Goal: Transaction & Acquisition: Obtain resource

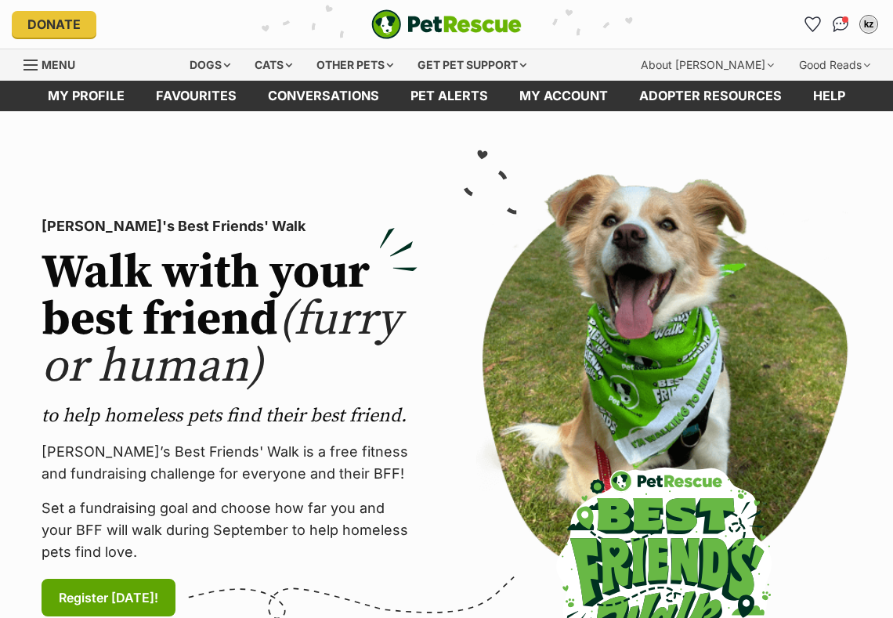
click at [210, 54] on div "Dogs" at bounding box center [210, 64] width 63 height 31
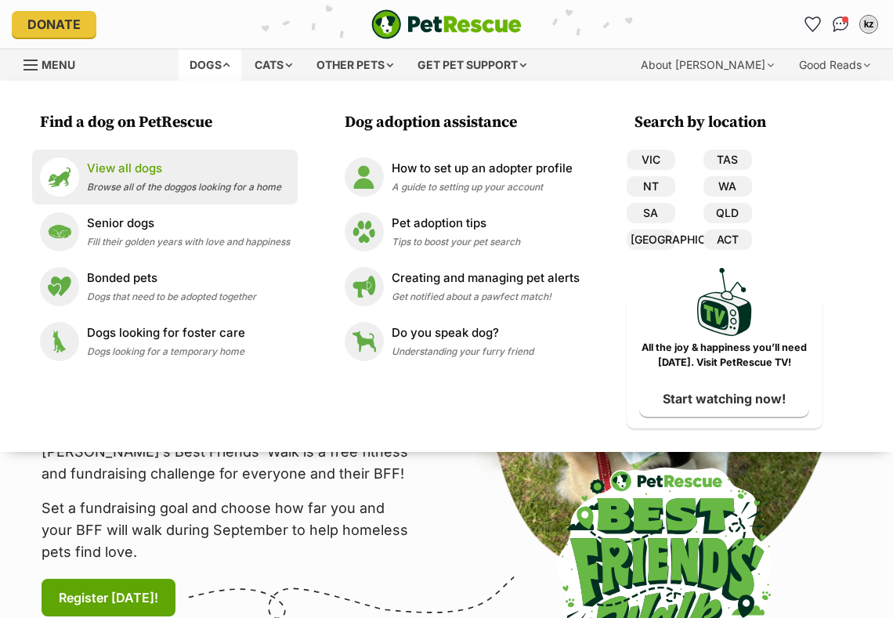
click at [142, 156] on li "View all dogs Browse all of the doggos looking for a home" at bounding box center [165, 177] width 266 height 55
click at [142, 158] on link "View all dogs Browse all of the doggos looking for a home" at bounding box center [165, 177] width 250 height 39
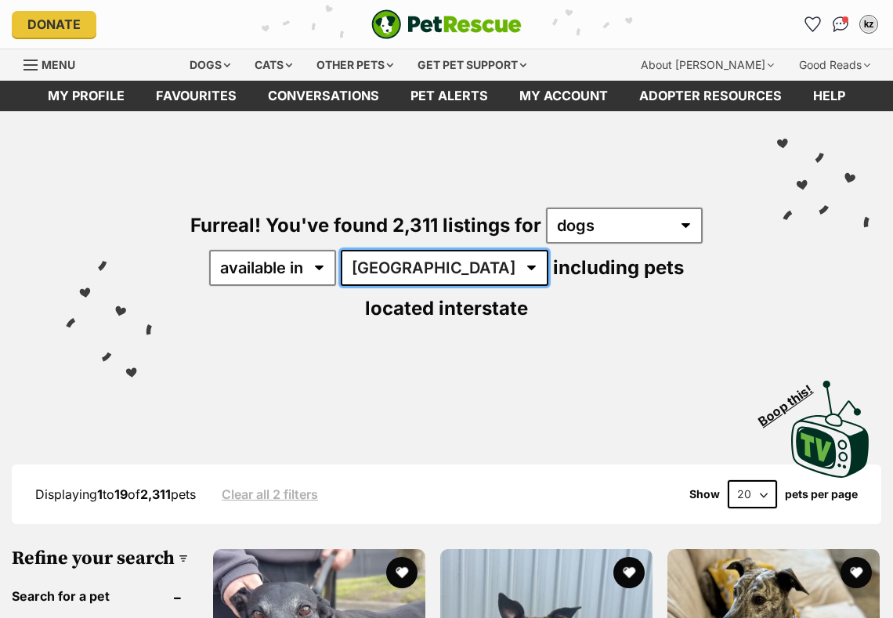
click at [443, 250] on select "Australia ACT NSW NT QLD SA TAS VIC WA" at bounding box center [445, 268] width 208 height 36
select select "QLD"
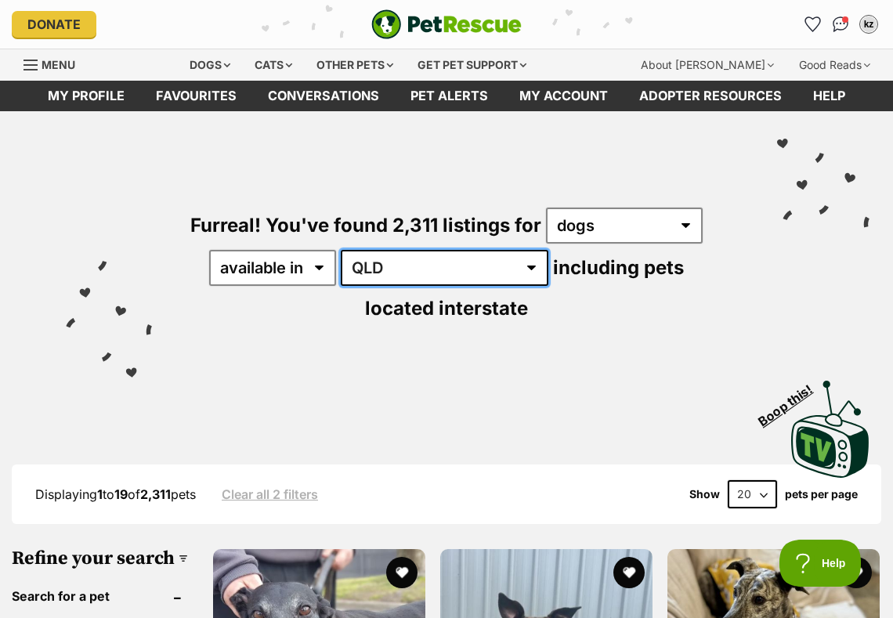
click at [353, 250] on select "Australia ACT NSW NT QLD SA TAS VIC WA" at bounding box center [445, 268] width 208 height 36
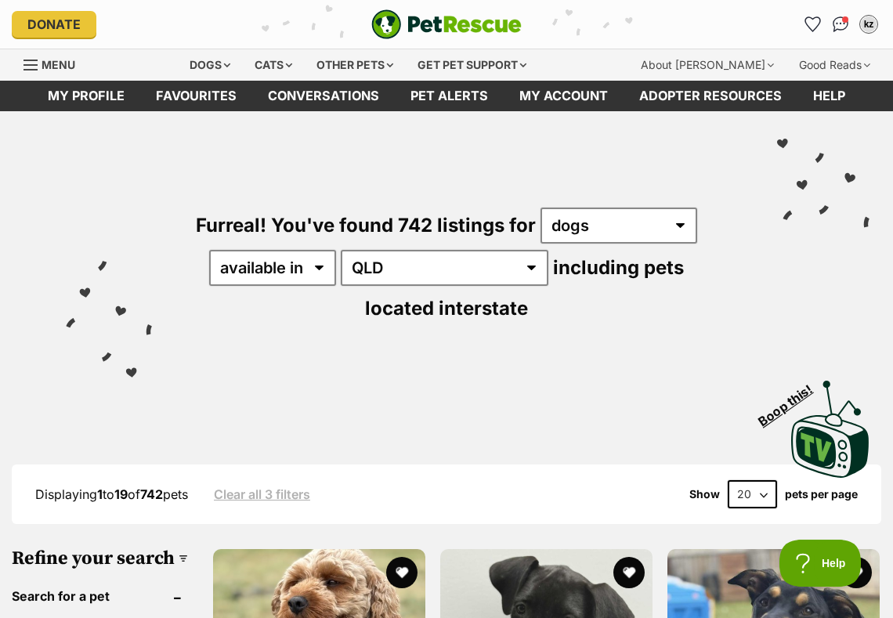
scroll to position [389, 0]
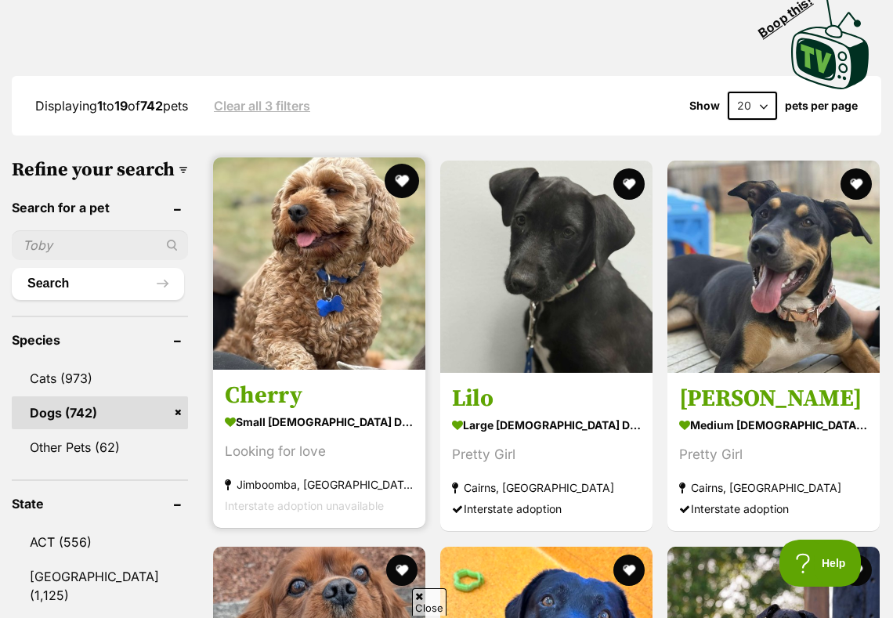
click at [406, 179] on button "favourite" at bounding box center [402, 181] width 34 height 34
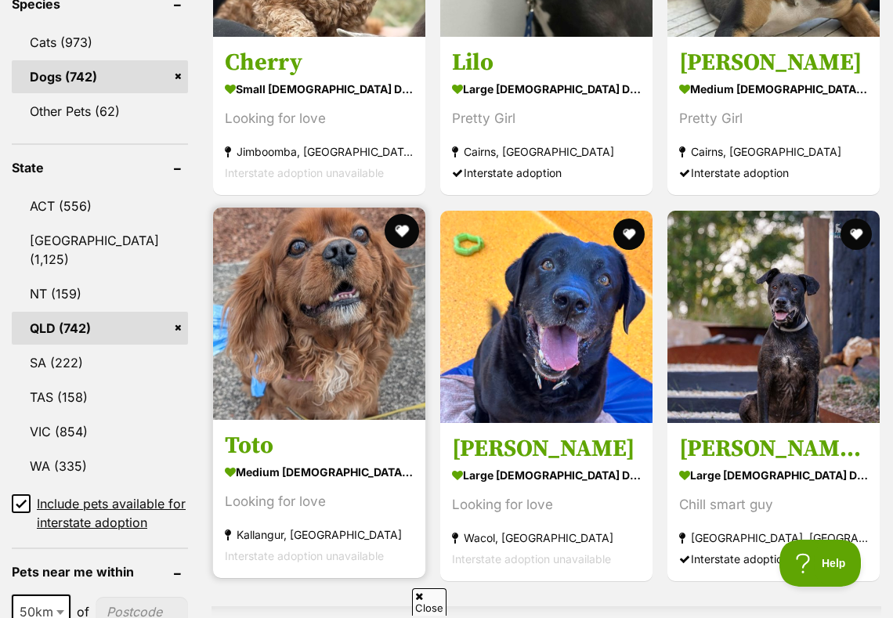
scroll to position [0, 0]
click at [397, 228] on button "favourite" at bounding box center [402, 231] width 34 height 34
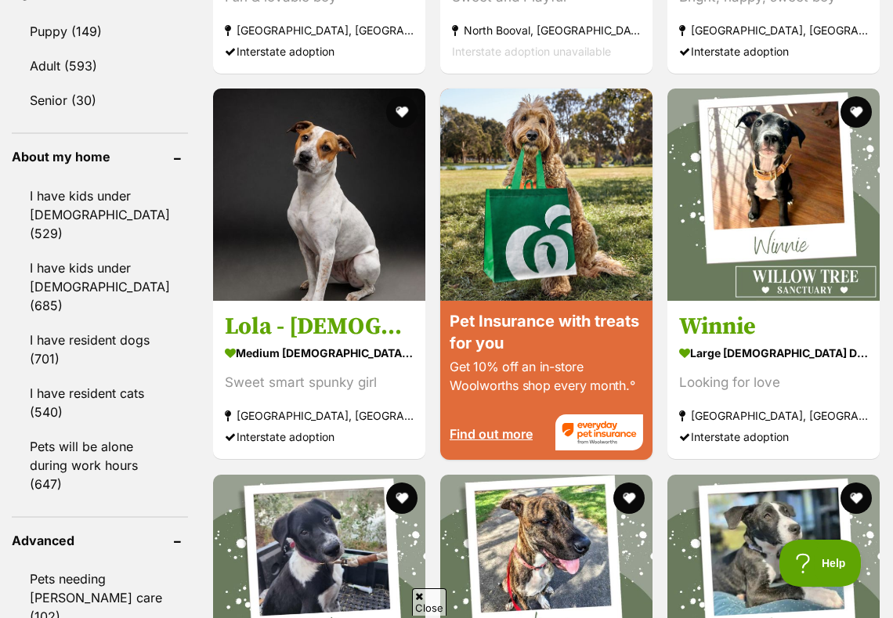
scroll to position [1495, 0]
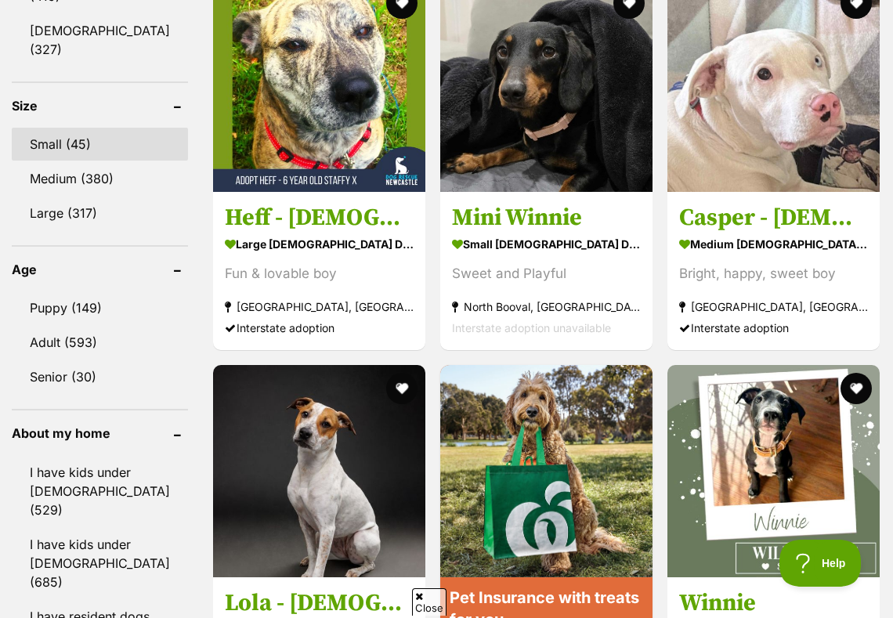
click at [103, 128] on link "Small (45)" at bounding box center [100, 144] width 176 height 33
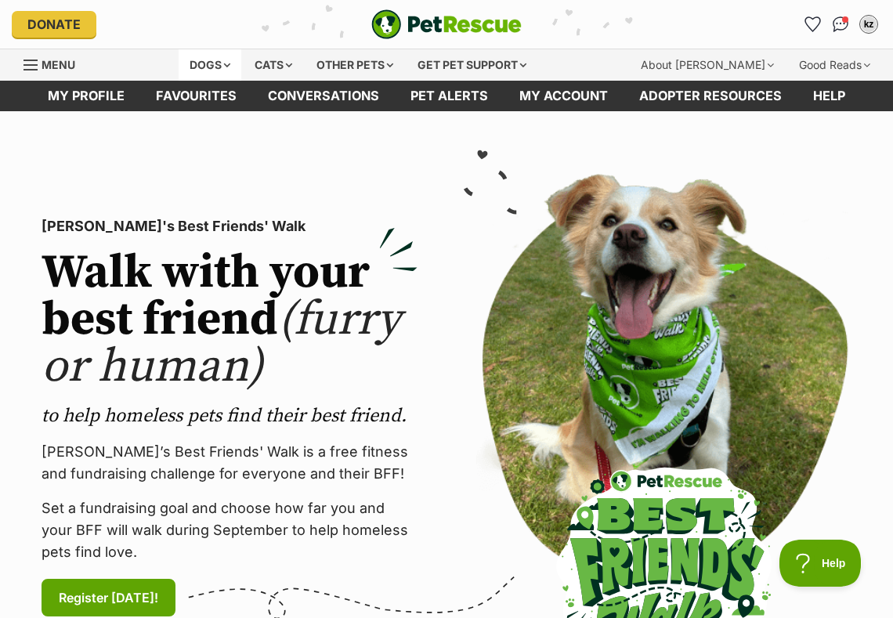
click at [230, 60] on div "Dogs" at bounding box center [210, 64] width 63 height 31
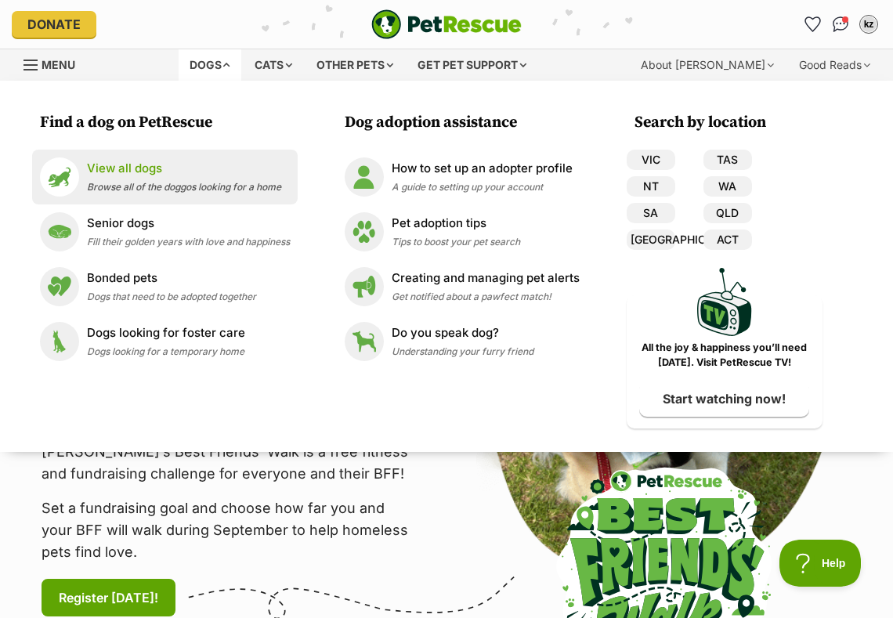
click at [138, 170] on p "View all dogs" at bounding box center [184, 169] width 194 height 18
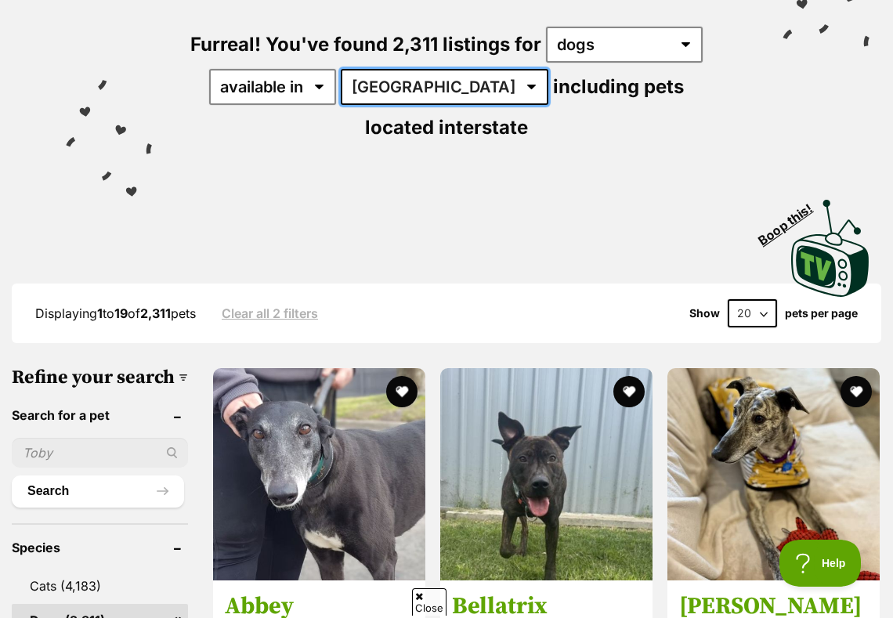
click at [452, 85] on select "[GEOGRAPHIC_DATA] [GEOGRAPHIC_DATA] [GEOGRAPHIC_DATA] [GEOGRAPHIC_DATA] [GEOGRA…" at bounding box center [445, 87] width 208 height 36
select select "QLD"
click at [353, 69] on select "[GEOGRAPHIC_DATA] [GEOGRAPHIC_DATA] [GEOGRAPHIC_DATA] [GEOGRAPHIC_DATA] [GEOGRA…" at bounding box center [445, 87] width 208 height 36
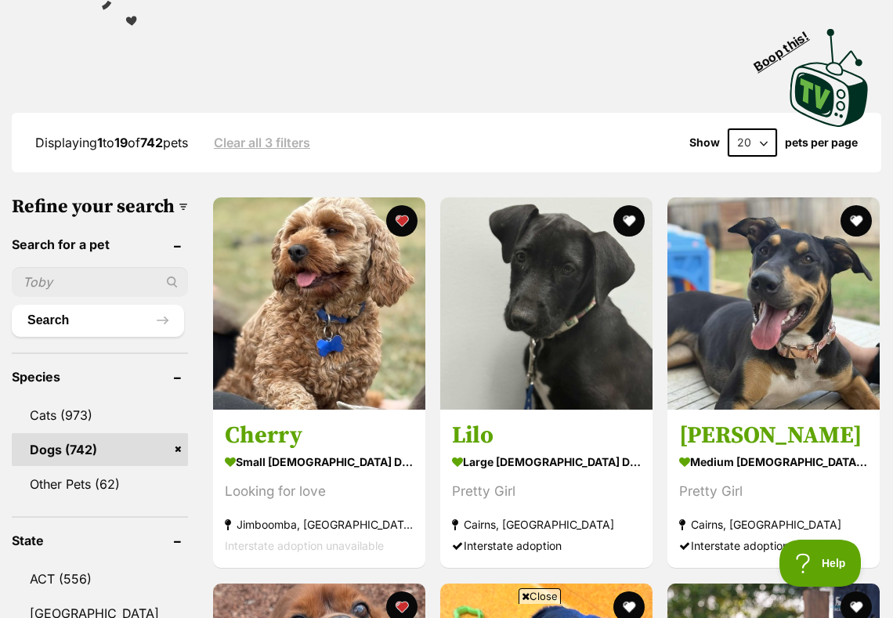
drag, startPoint x: 293, startPoint y: 316, endPoint x: 584, endPoint y: 35, distance: 404.0
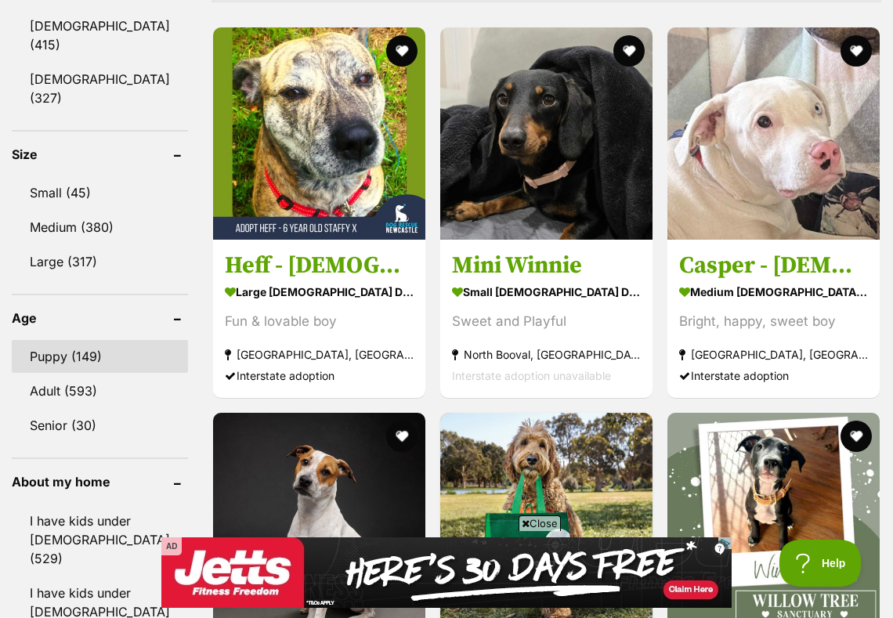
scroll to position [1440, 0]
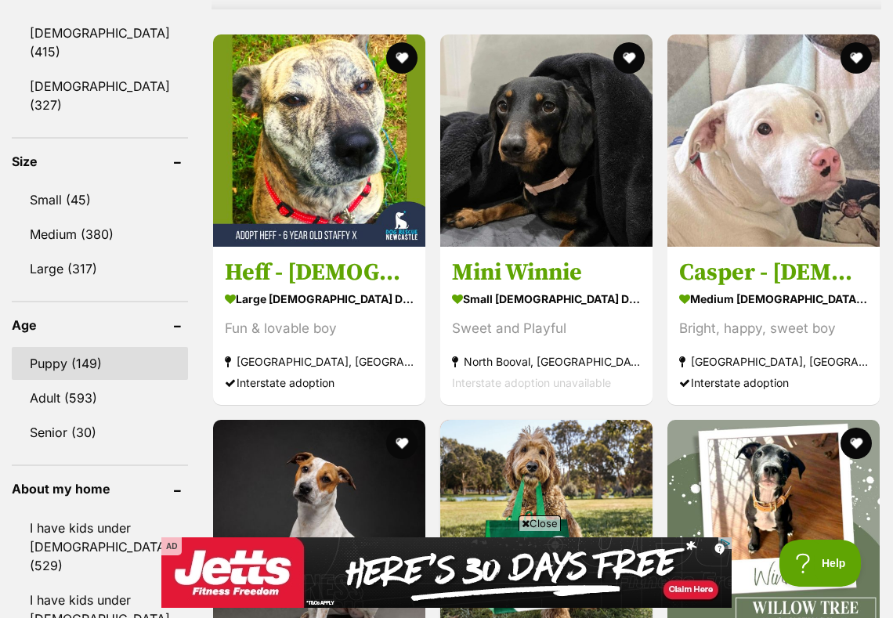
click at [86, 183] on link "Small (45)" at bounding box center [100, 199] width 176 height 33
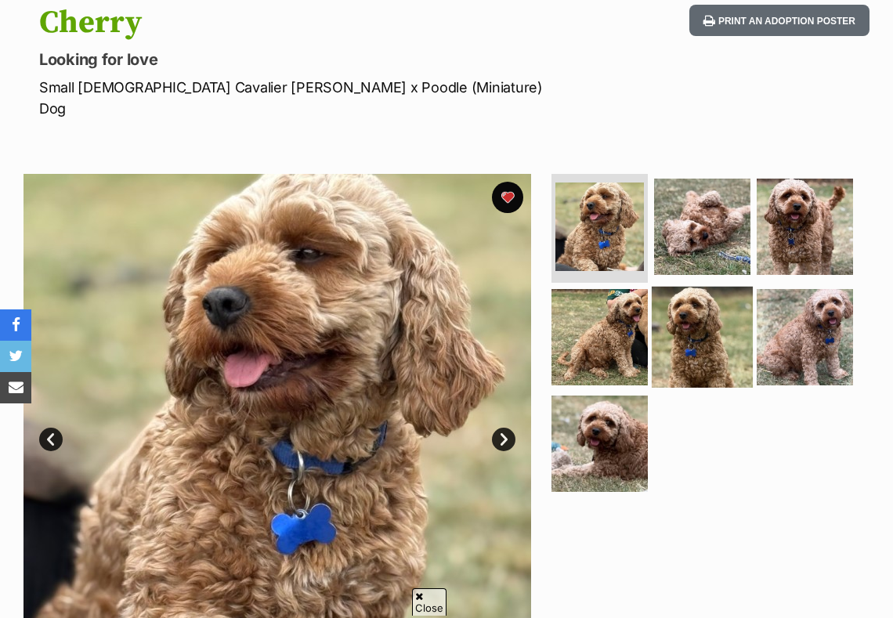
click at [704, 352] on img at bounding box center [702, 337] width 101 height 101
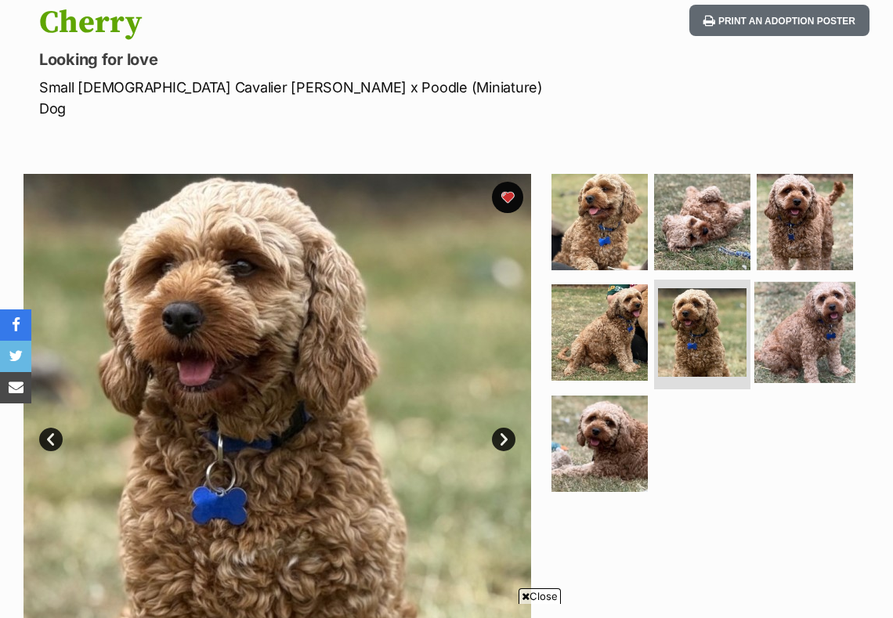
click at [800, 317] on img at bounding box center [805, 332] width 101 height 101
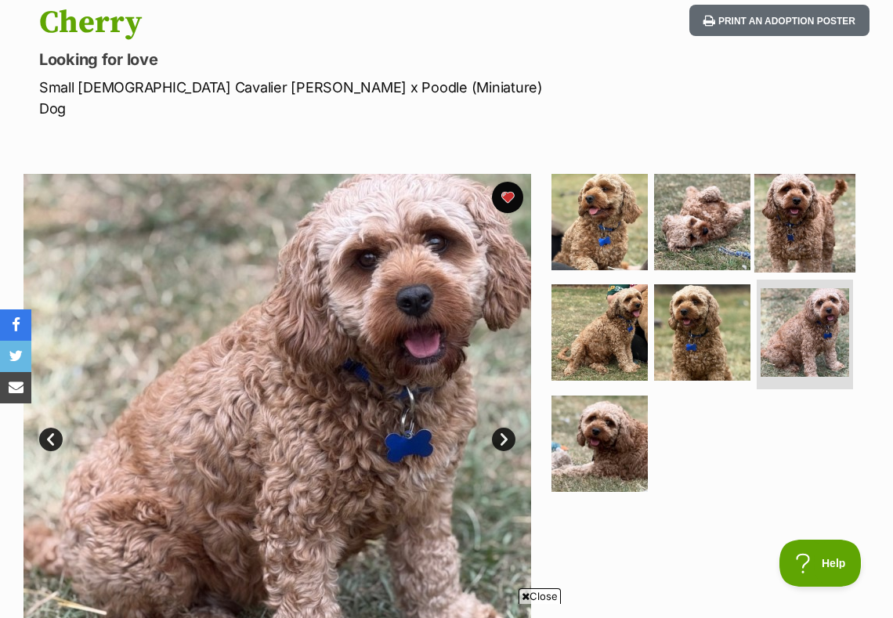
click at [790, 214] on img at bounding box center [805, 221] width 101 height 101
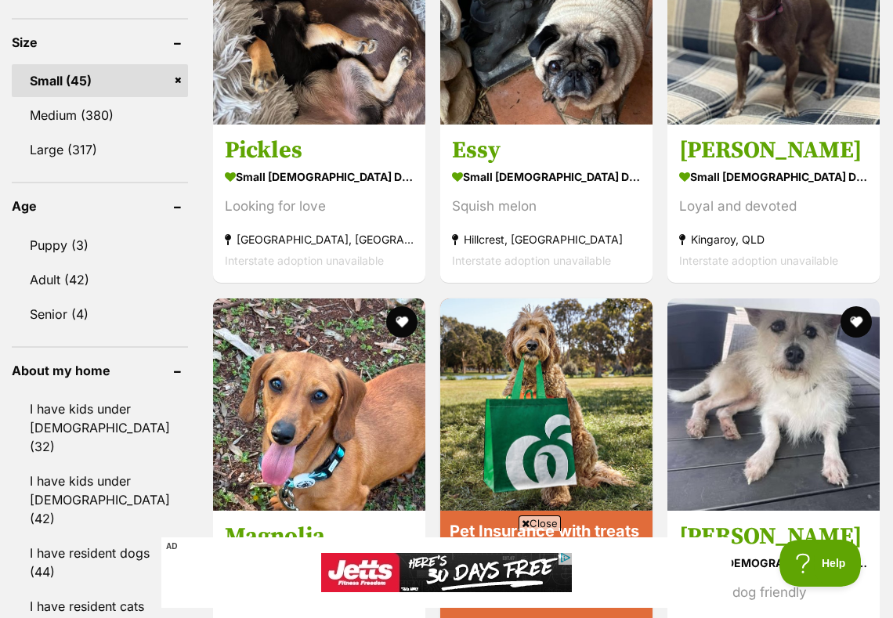
scroll to position [1422, 0]
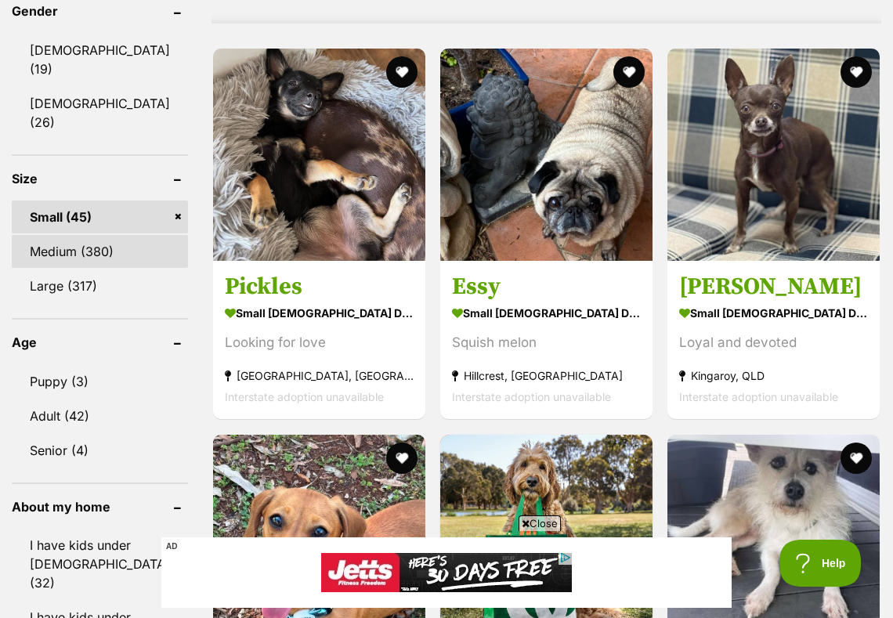
click at [92, 235] on link "Medium (380)" at bounding box center [100, 251] width 176 height 33
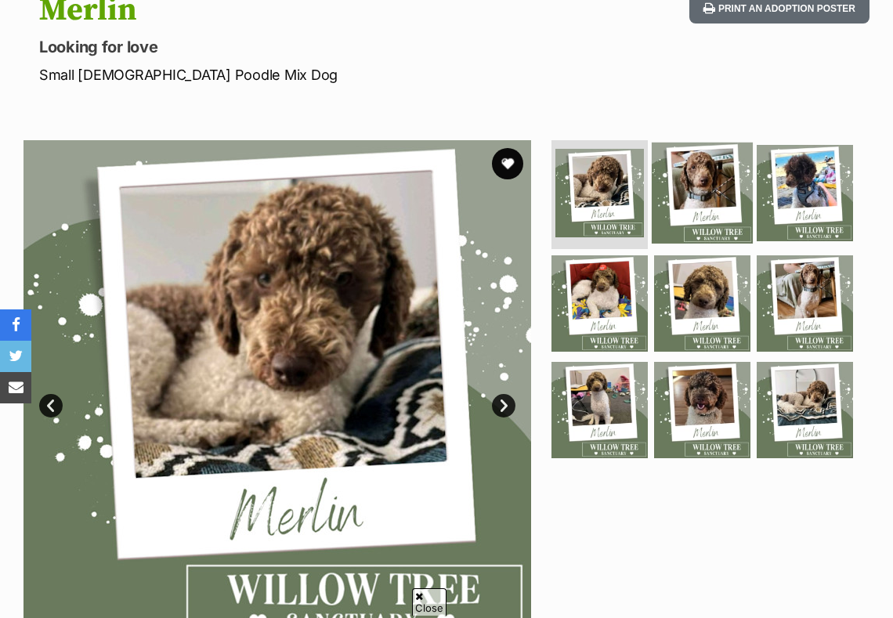
click at [692, 194] on img at bounding box center [702, 192] width 101 height 101
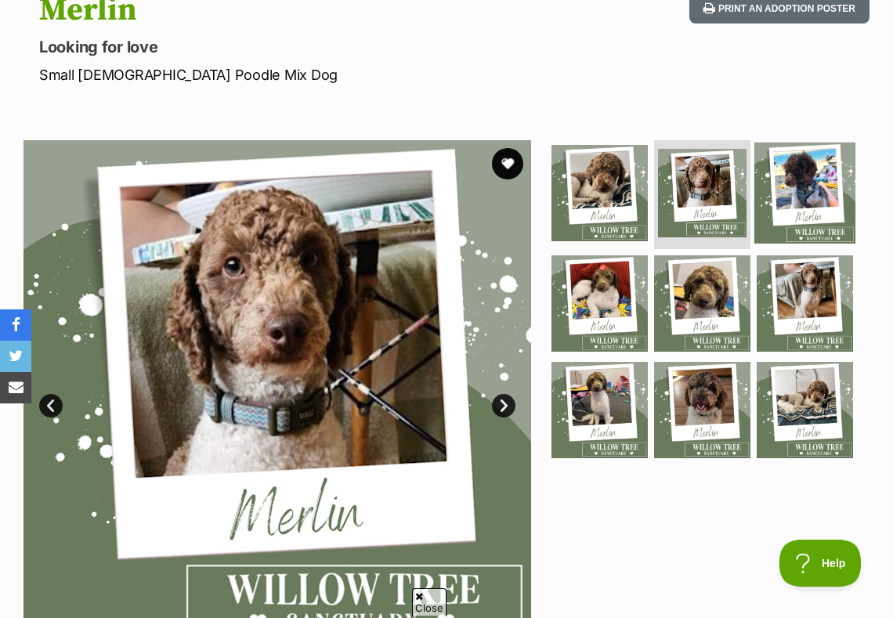
click at [807, 191] on img at bounding box center [805, 192] width 101 height 101
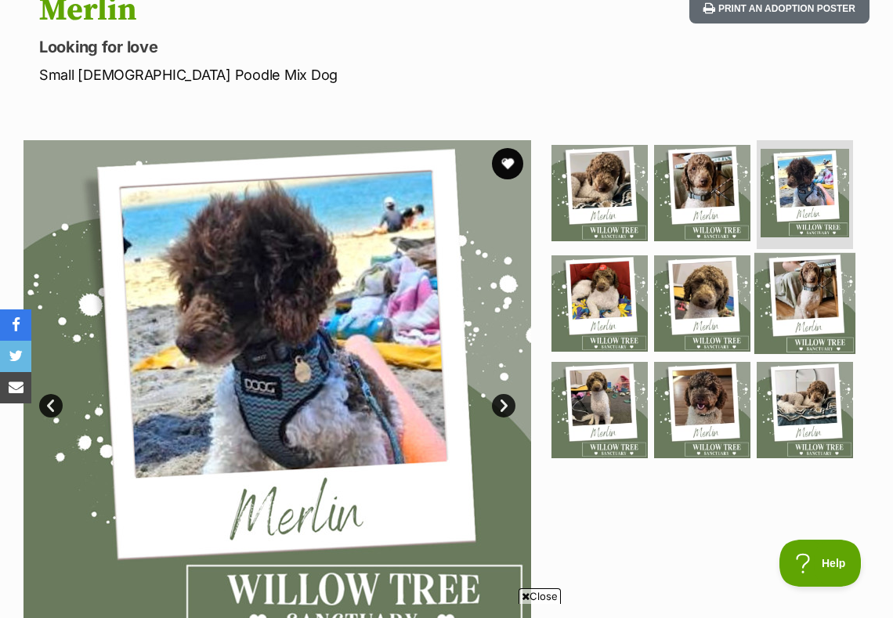
click at [783, 267] on img at bounding box center [805, 303] width 101 height 101
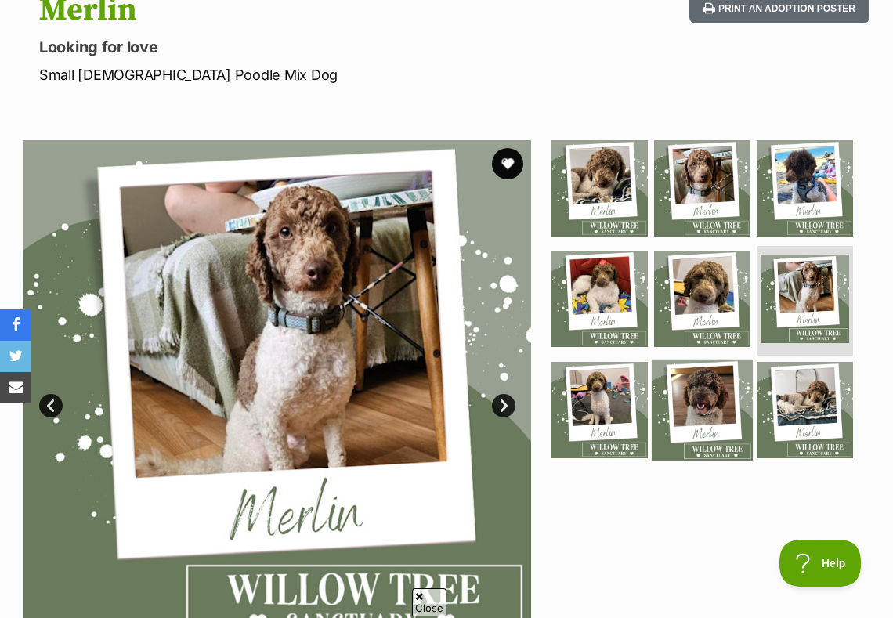
click at [691, 401] on img at bounding box center [702, 410] width 101 height 101
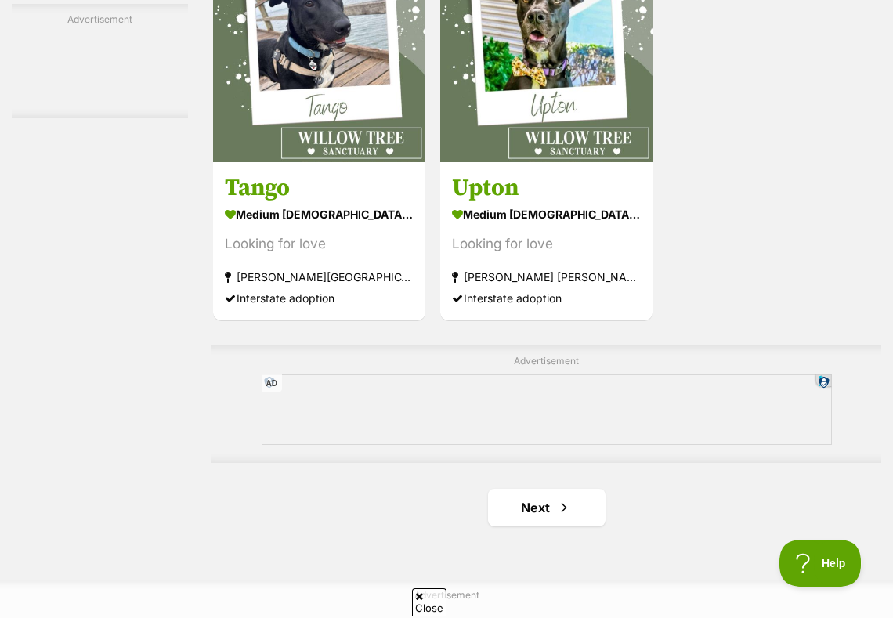
scroll to position [3311, 0]
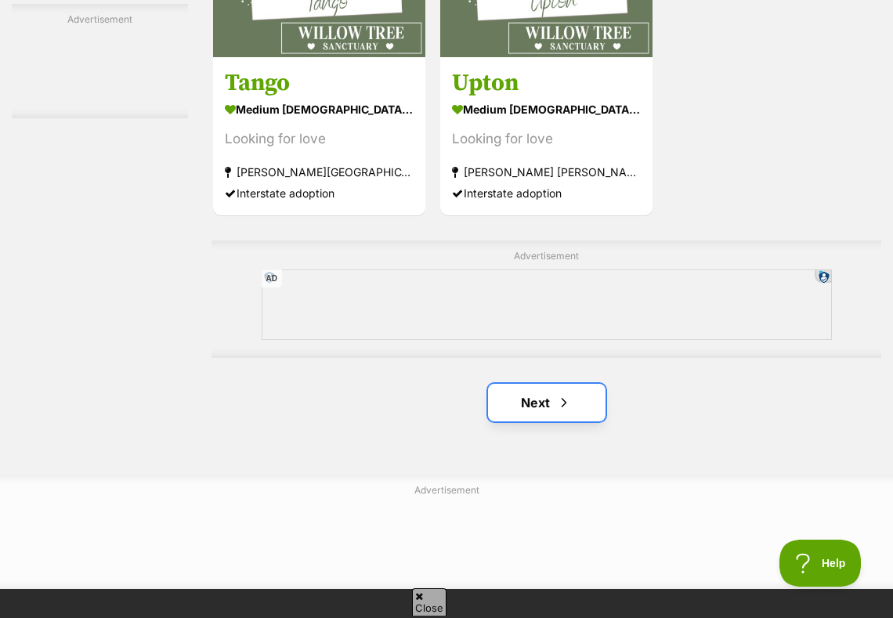
click at [536, 422] on link "Next" at bounding box center [547, 403] width 118 height 38
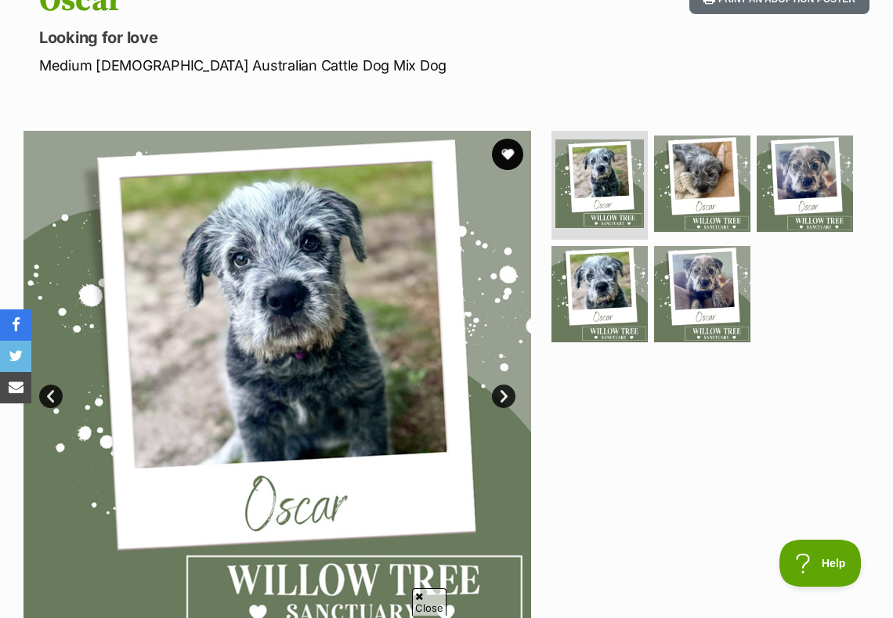
scroll to position [149, 0]
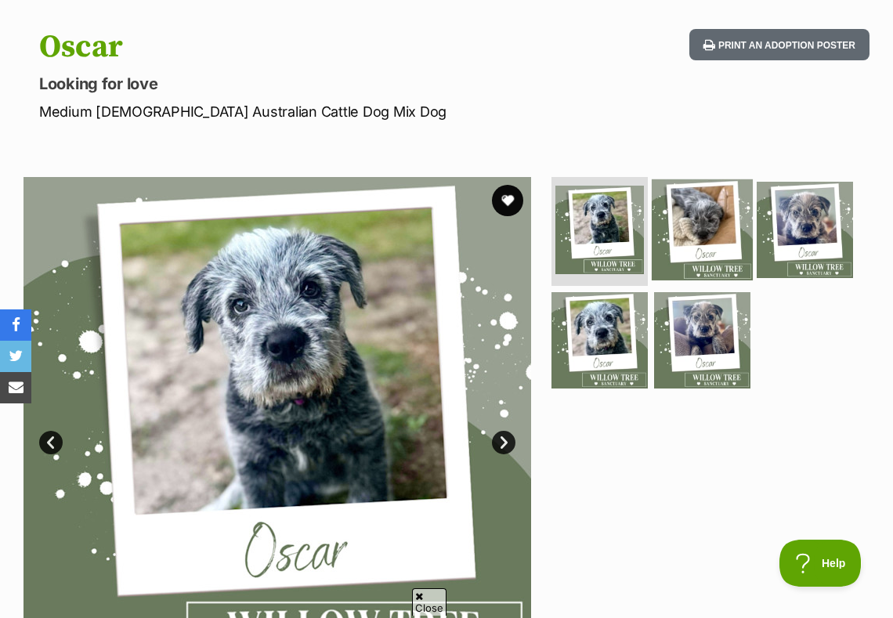
click at [714, 204] on img at bounding box center [702, 229] width 101 height 101
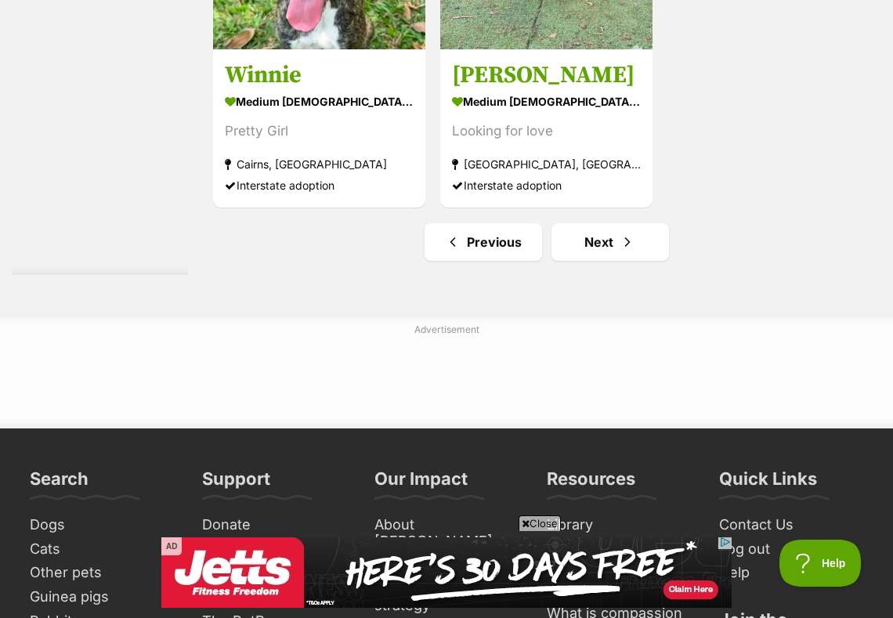
scroll to position [3536, 0]
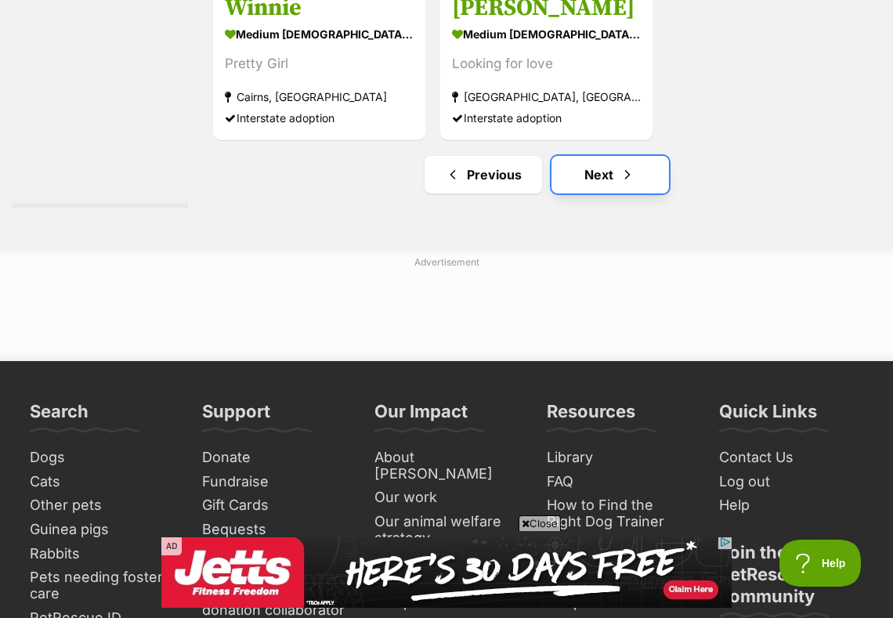
click at [628, 184] on span "Next page" at bounding box center [628, 174] width 16 height 19
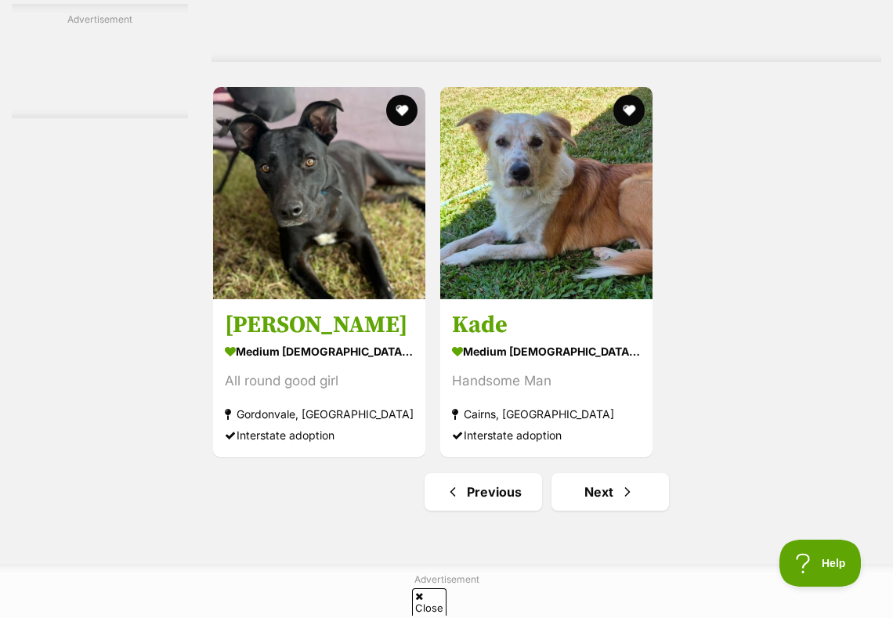
scroll to position [3427, 0]
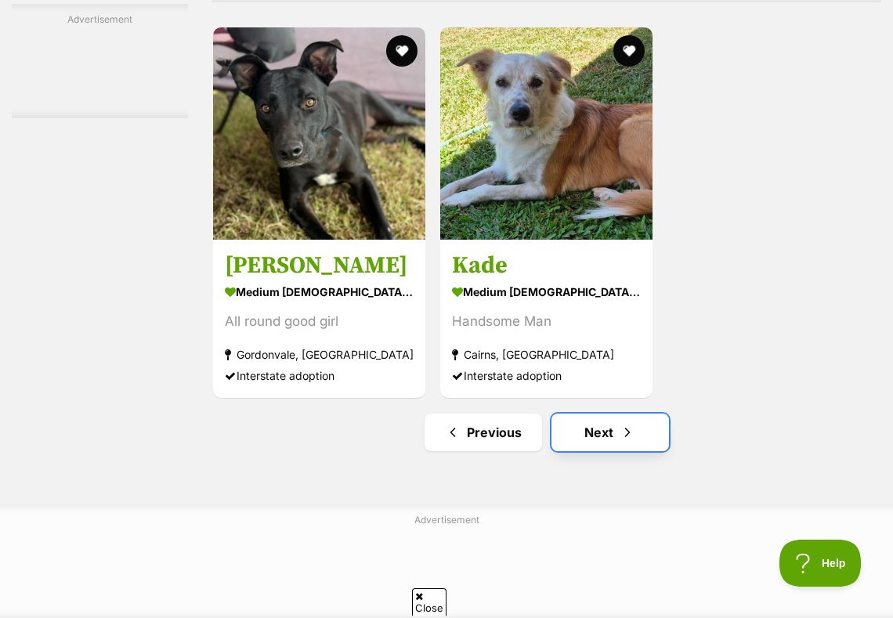
click at [623, 442] on span "Next page" at bounding box center [628, 432] width 16 height 19
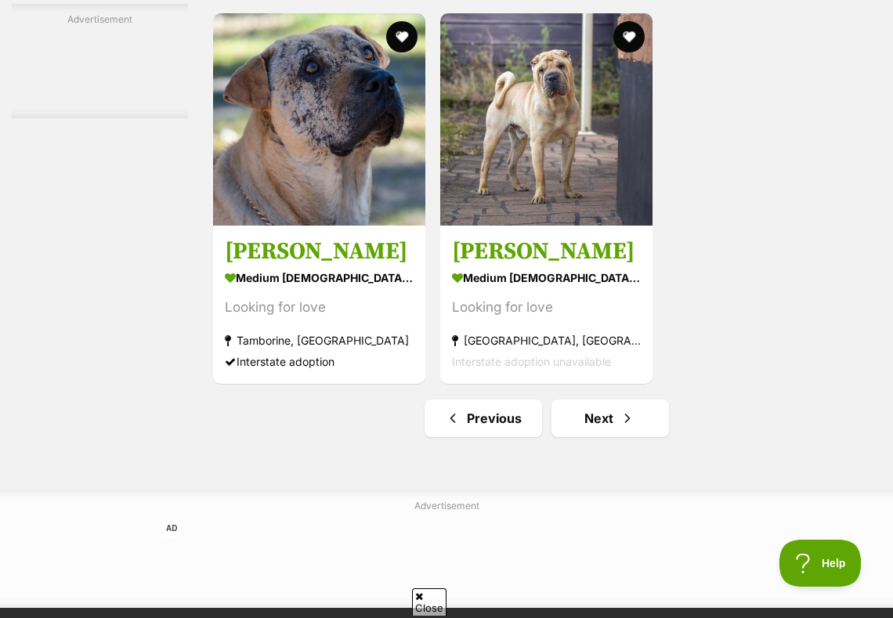
scroll to position [3382, 0]
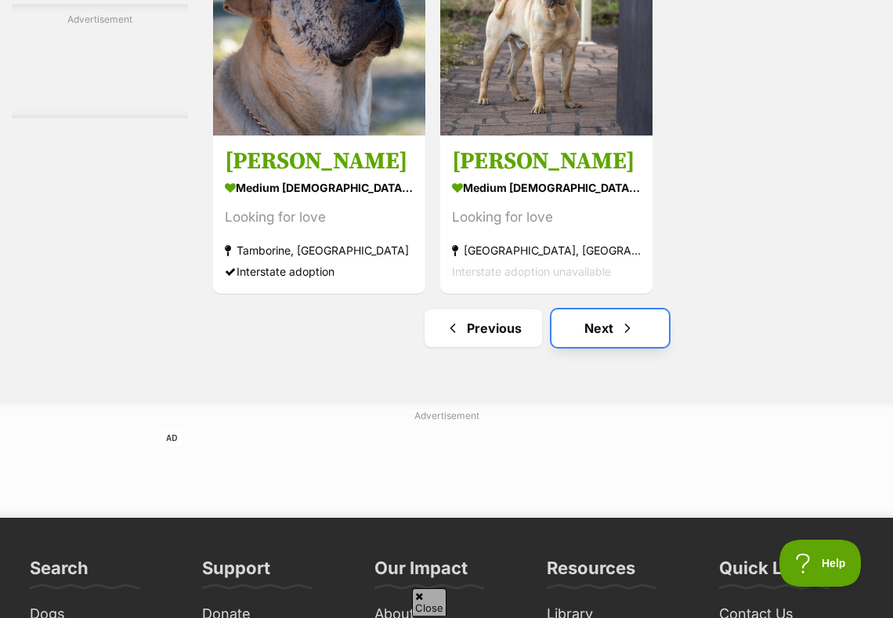
click at [601, 347] on link "Next" at bounding box center [611, 329] width 118 height 38
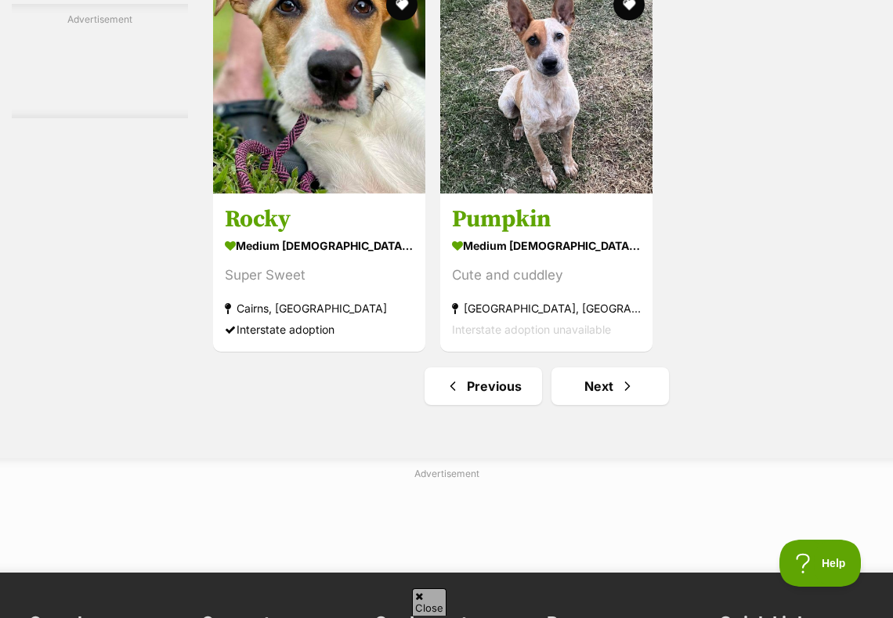
scroll to position [3536, 0]
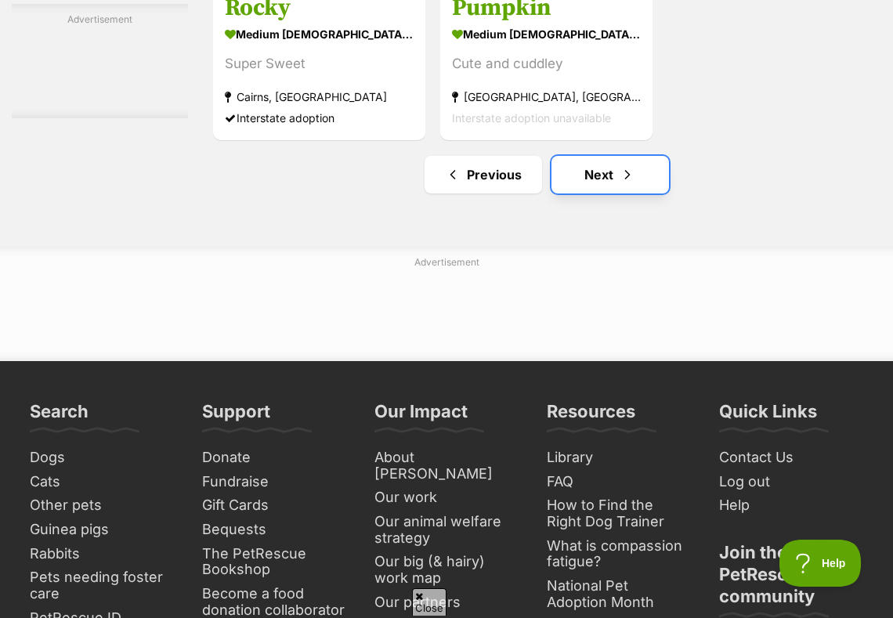
click at [620, 184] on span "Next page" at bounding box center [628, 174] width 16 height 19
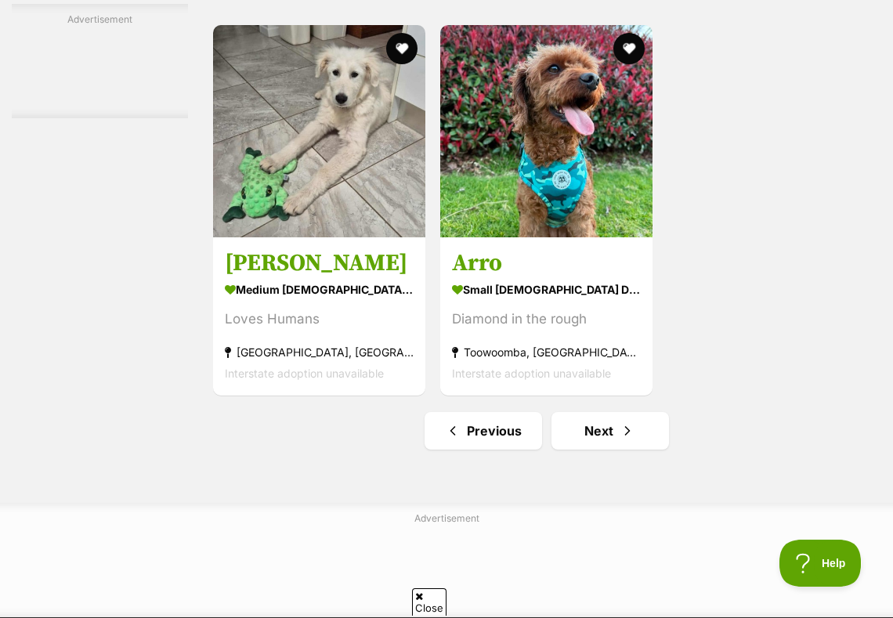
scroll to position [3512, 0]
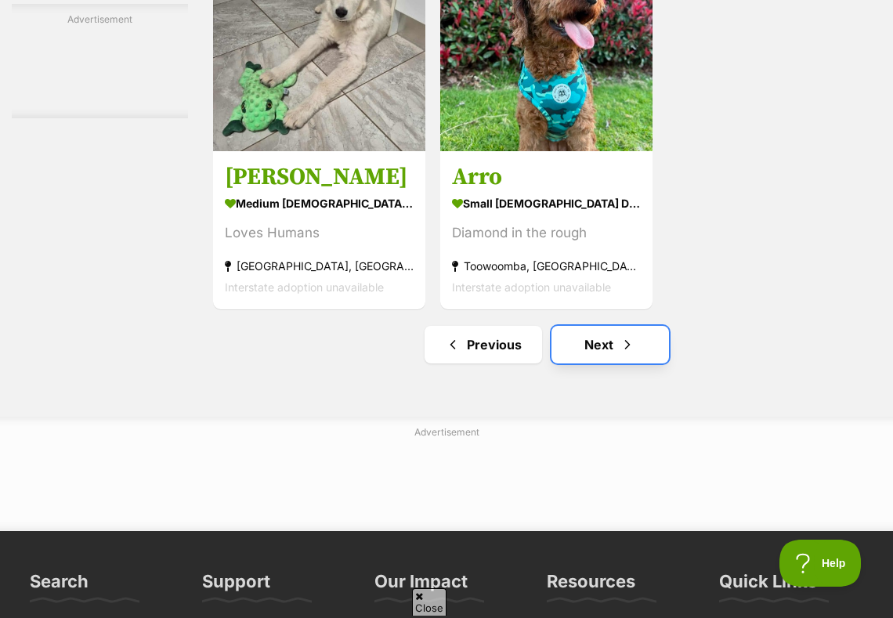
click at [641, 357] on link "Next" at bounding box center [611, 345] width 118 height 38
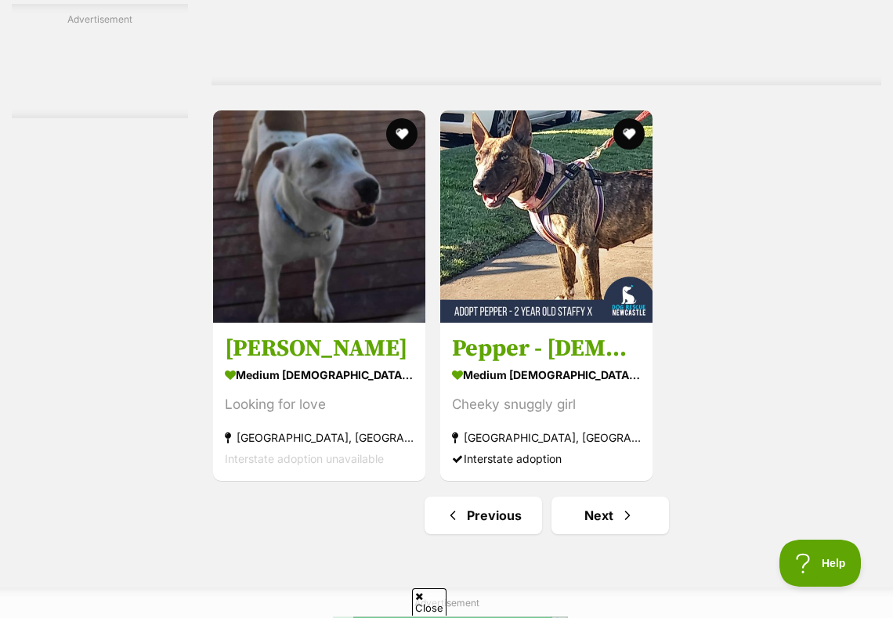
scroll to position [3266, 0]
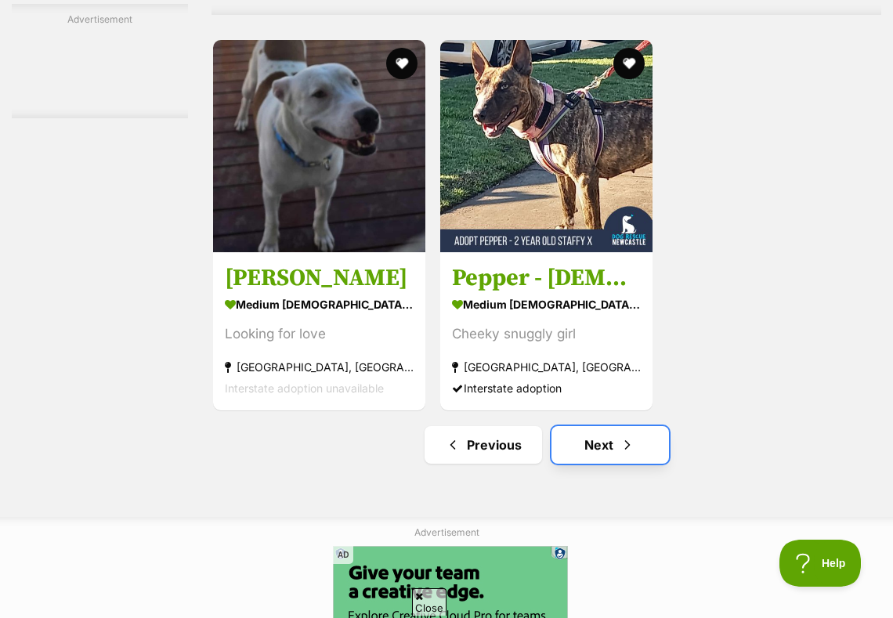
click at [606, 464] on link "Next" at bounding box center [611, 445] width 118 height 38
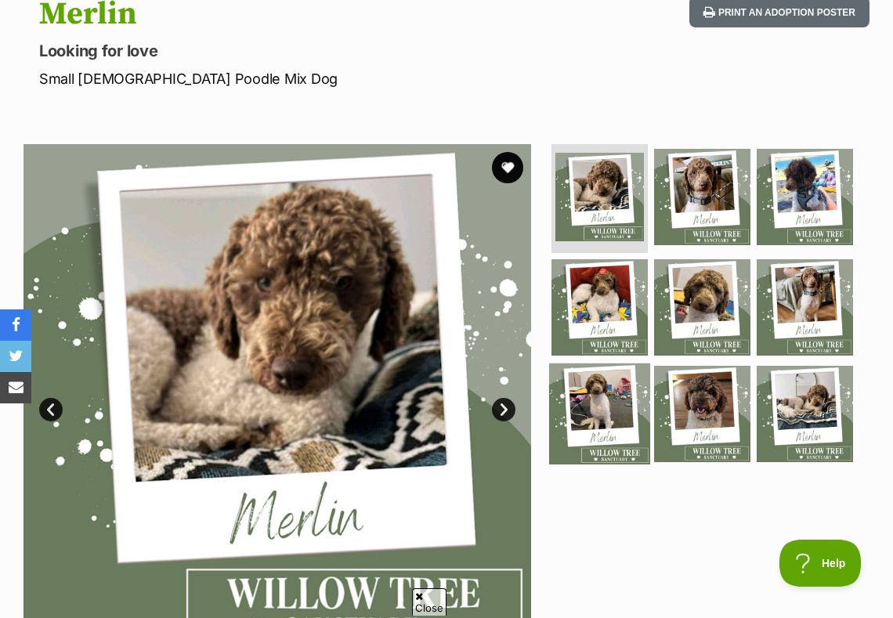
click at [627, 419] on img at bounding box center [599, 414] width 101 height 101
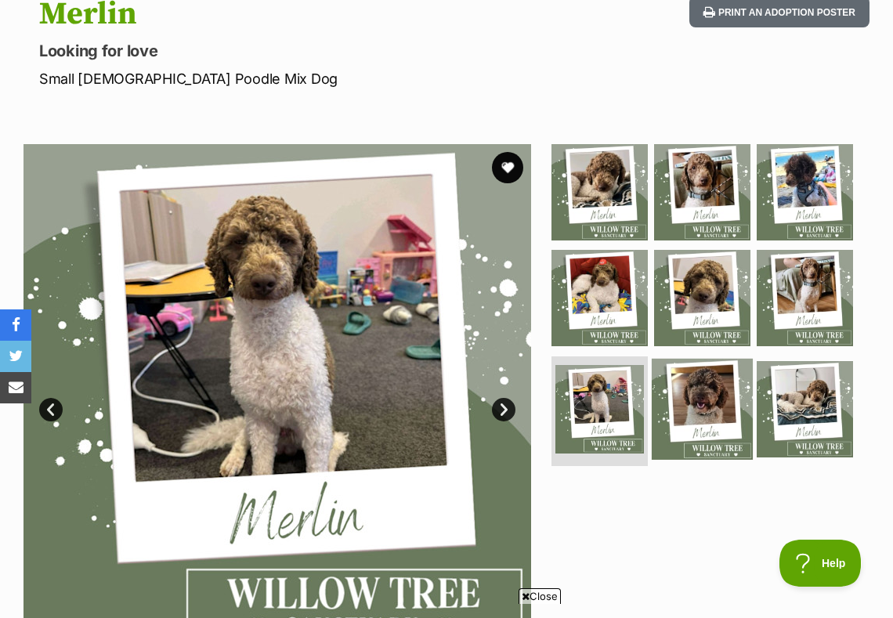
click at [668, 415] on img at bounding box center [702, 409] width 101 height 101
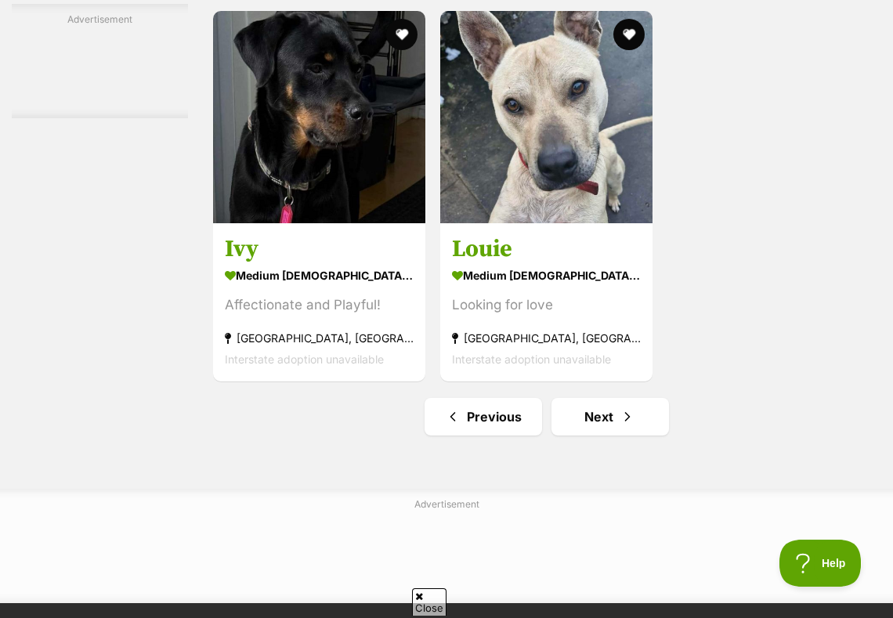
scroll to position [3328, 0]
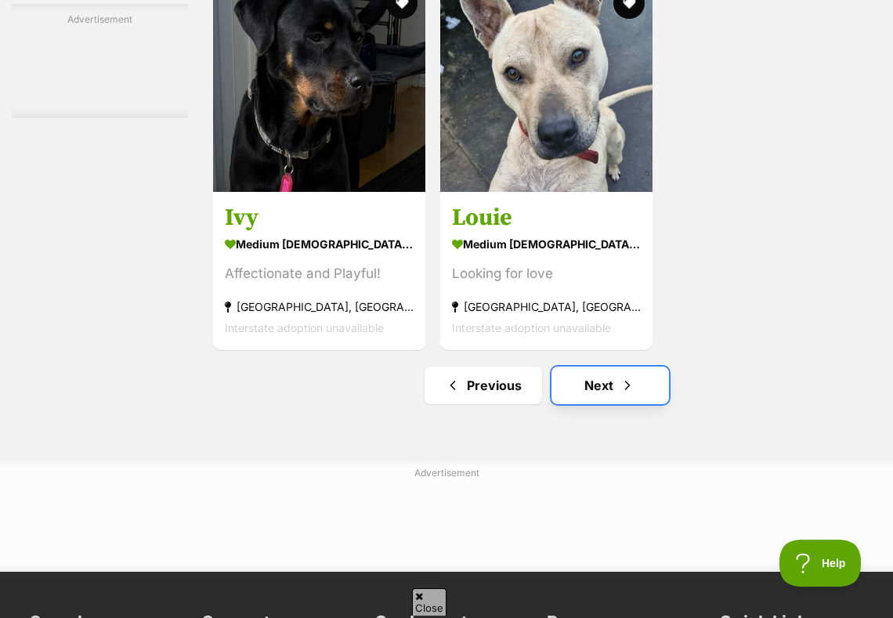
click at [603, 390] on link "Next" at bounding box center [611, 386] width 118 height 38
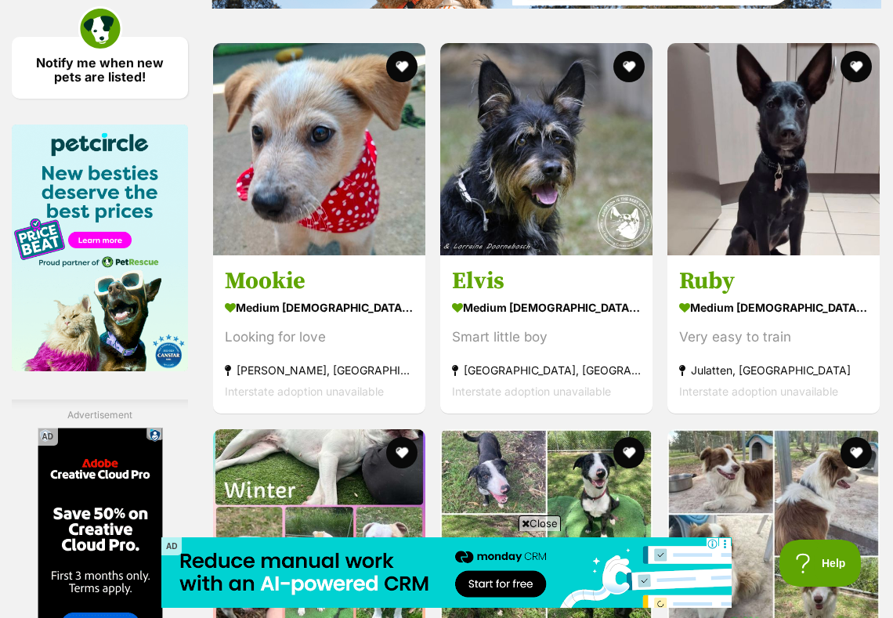
scroll to position [2498, 0]
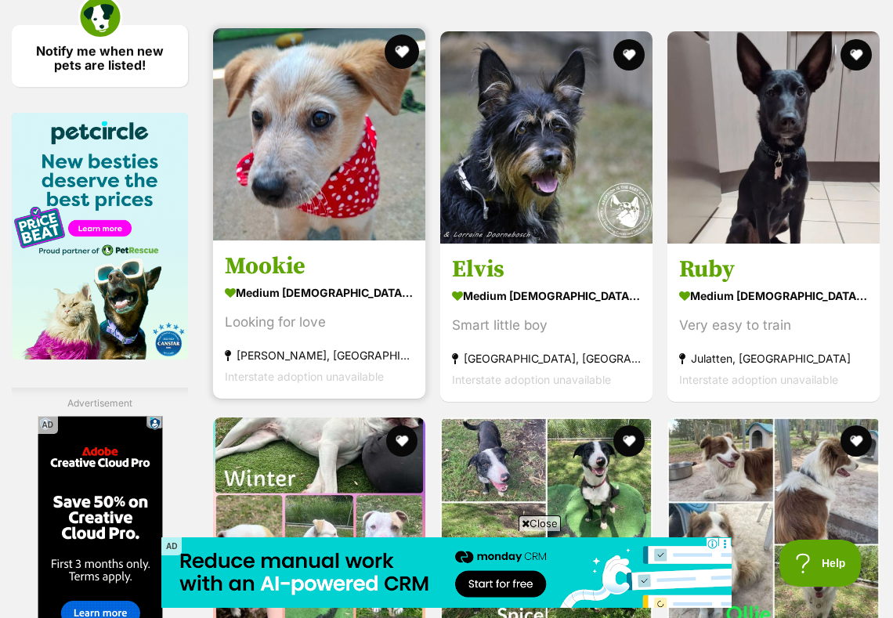
click at [393, 61] on button "favourite" at bounding box center [402, 51] width 34 height 34
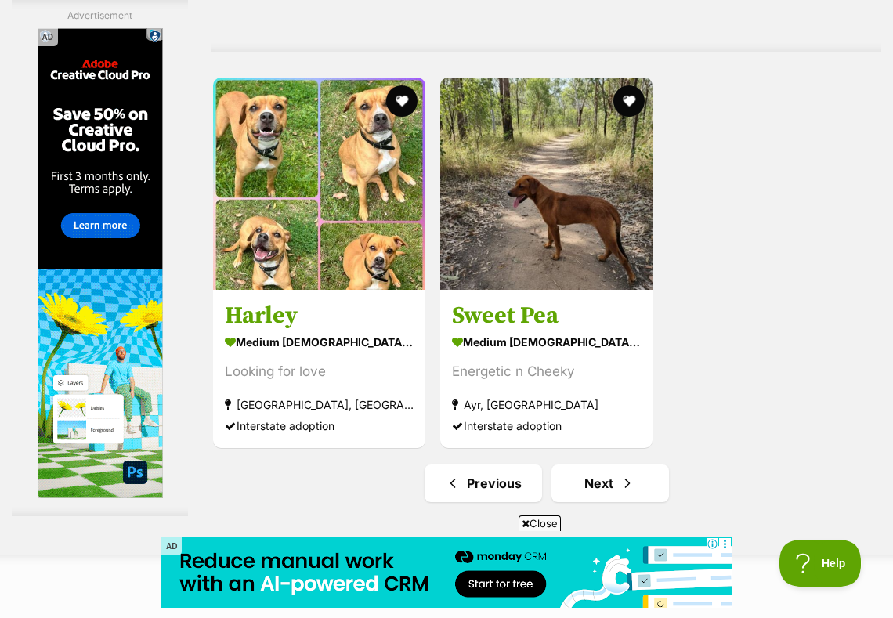
scroll to position [3389, 0]
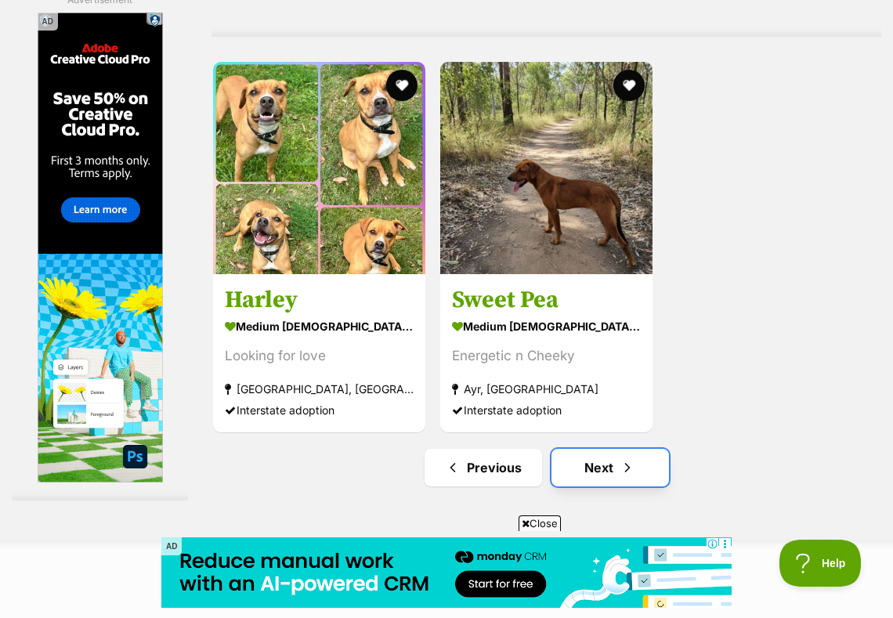
click at [610, 474] on link "Next" at bounding box center [611, 468] width 118 height 38
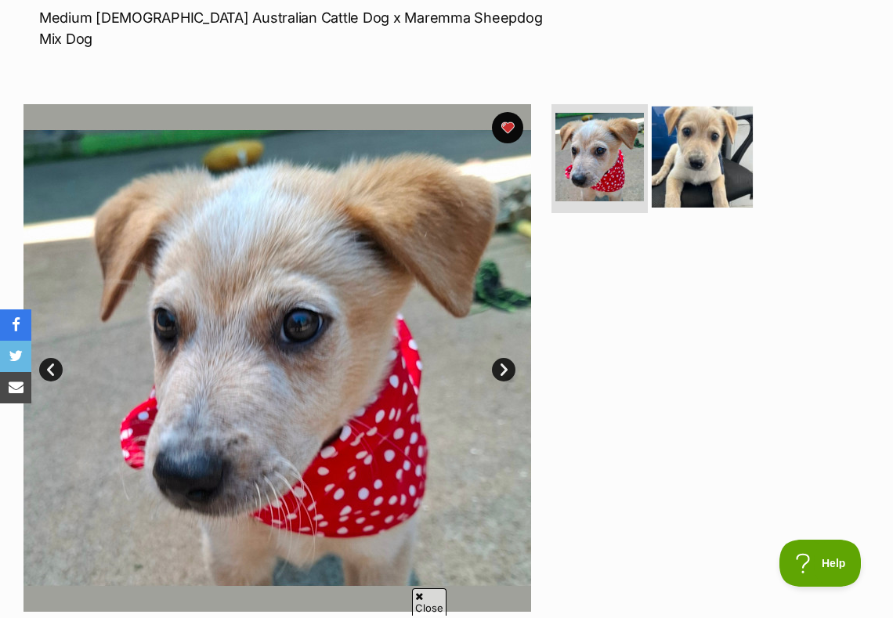
click at [682, 106] on img at bounding box center [702, 156] width 101 height 101
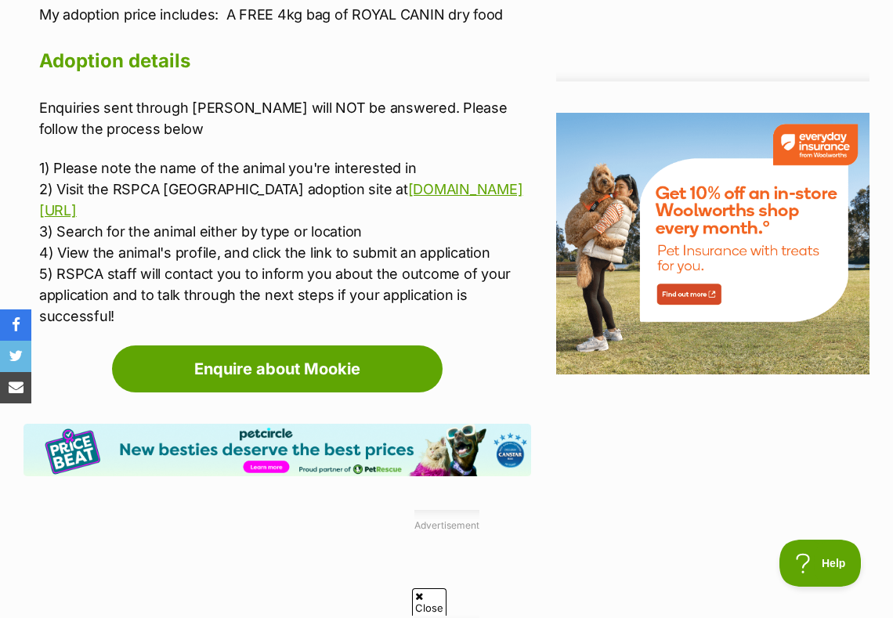
scroll to position [1978, 0]
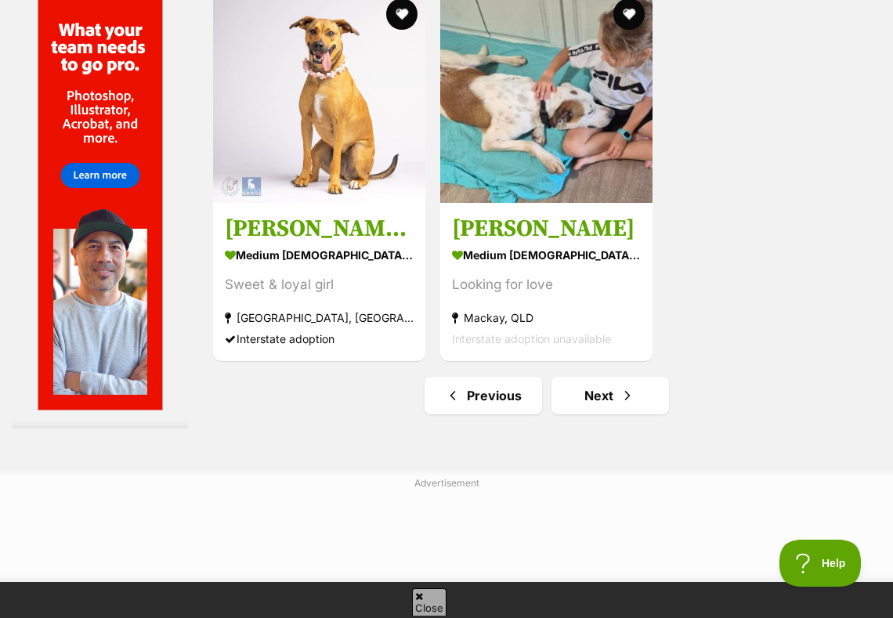
scroll to position [3378, 0]
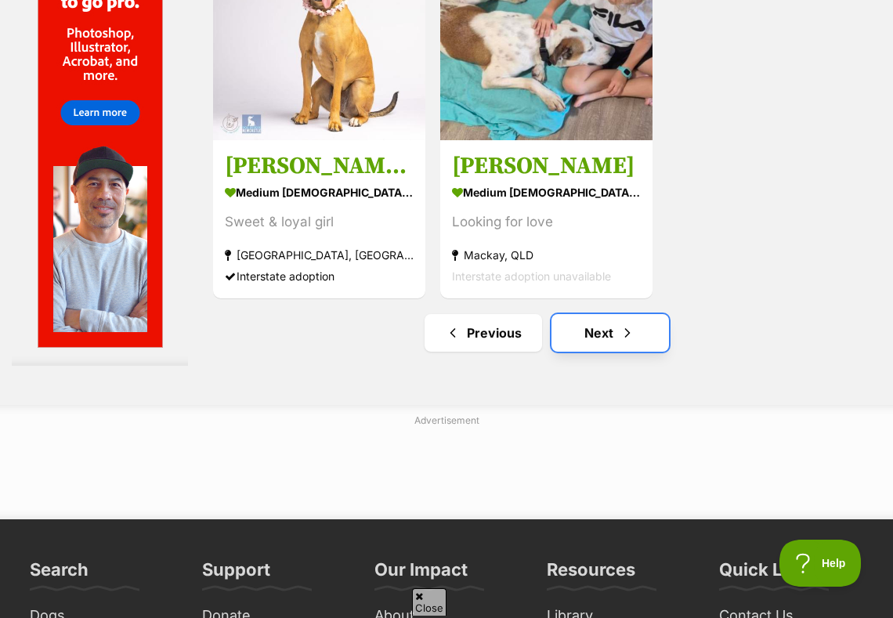
click at [598, 352] on link "Next" at bounding box center [611, 333] width 118 height 38
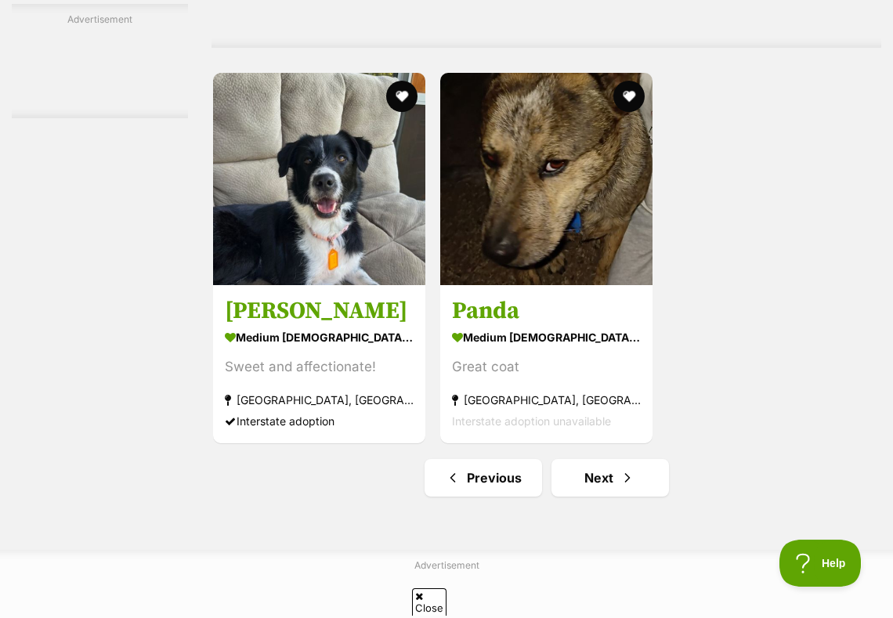
scroll to position [3320, 0]
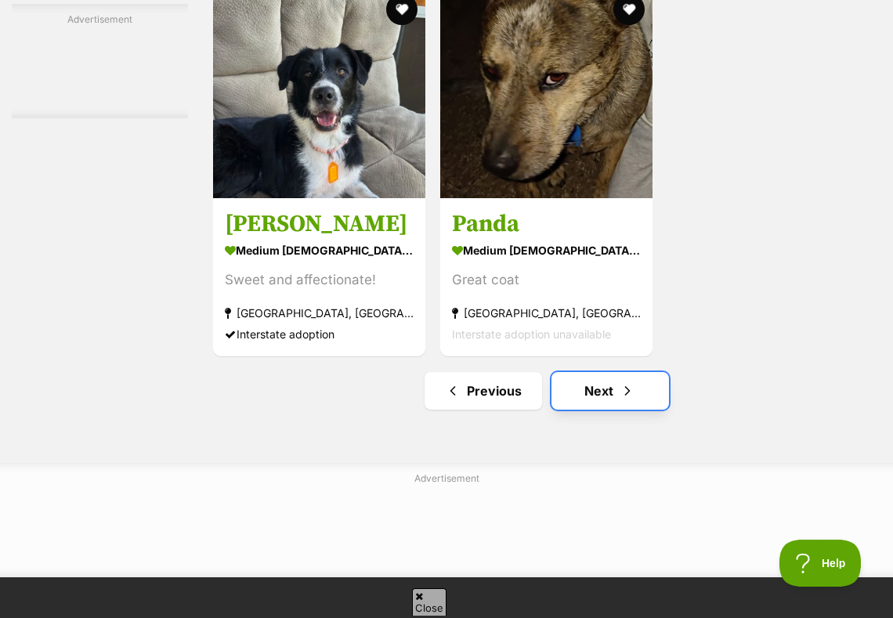
click at [590, 397] on link "Next" at bounding box center [611, 391] width 118 height 38
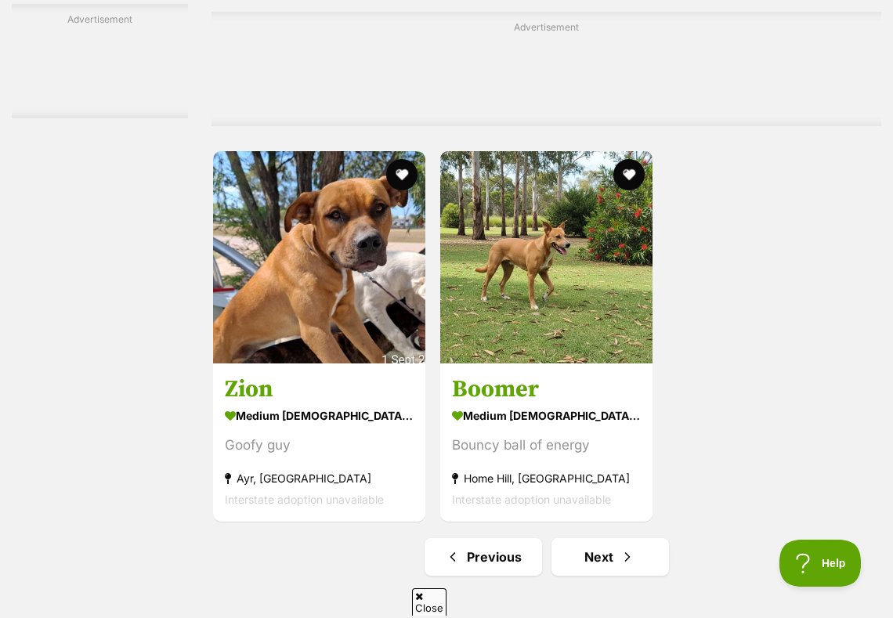
scroll to position [3586, 0]
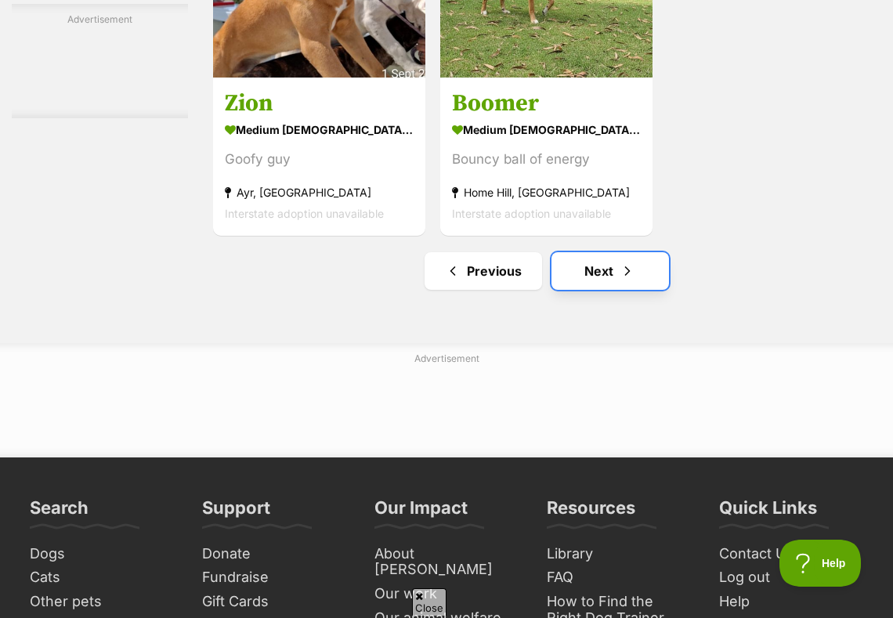
click at [604, 290] on link "Next" at bounding box center [611, 271] width 118 height 38
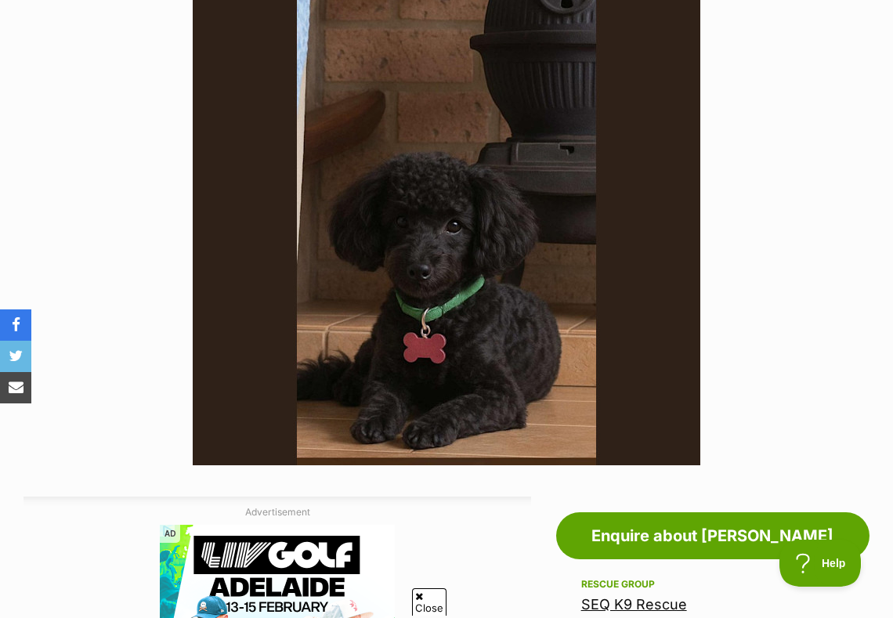
scroll to position [370, 0]
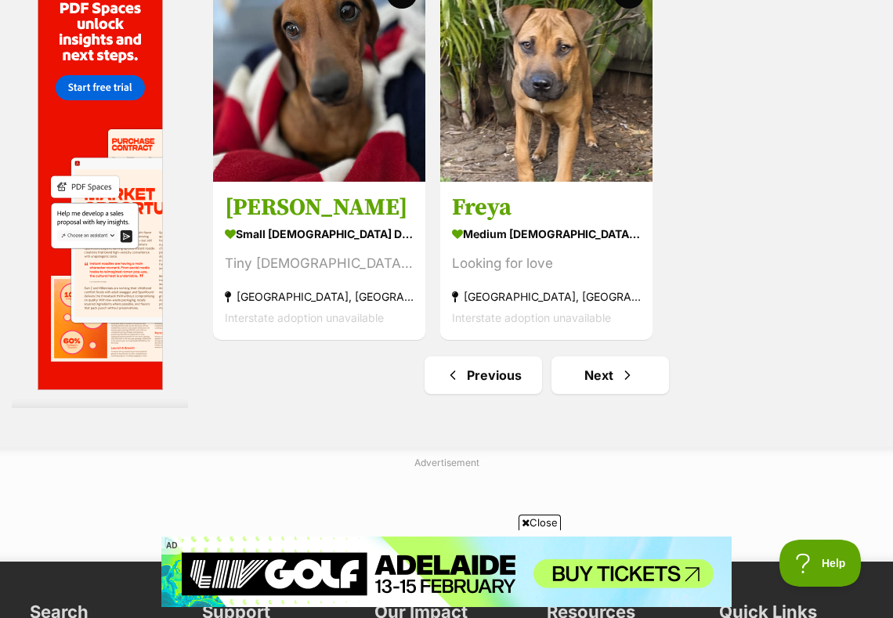
scroll to position [3335, 0]
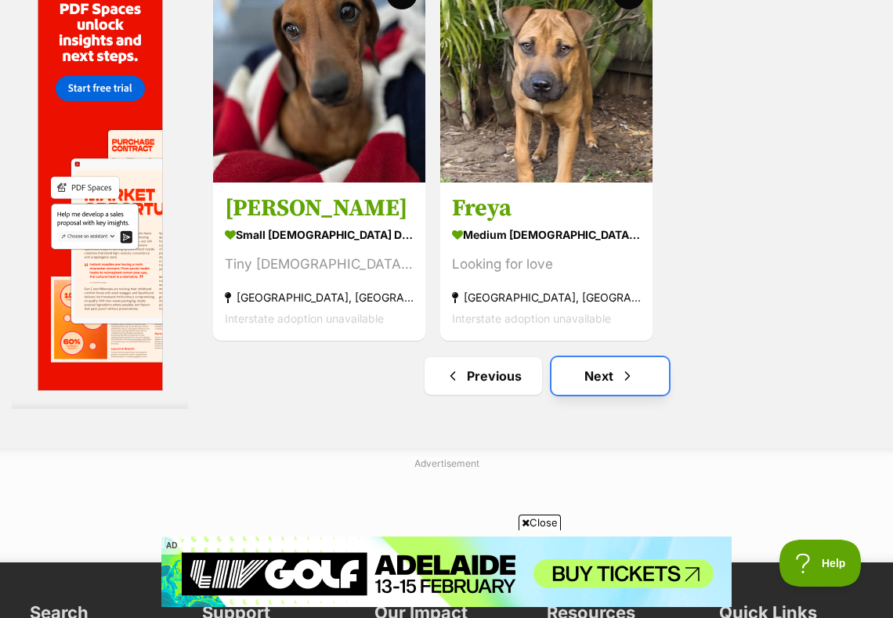
click at [606, 395] on link "Next" at bounding box center [611, 376] width 118 height 38
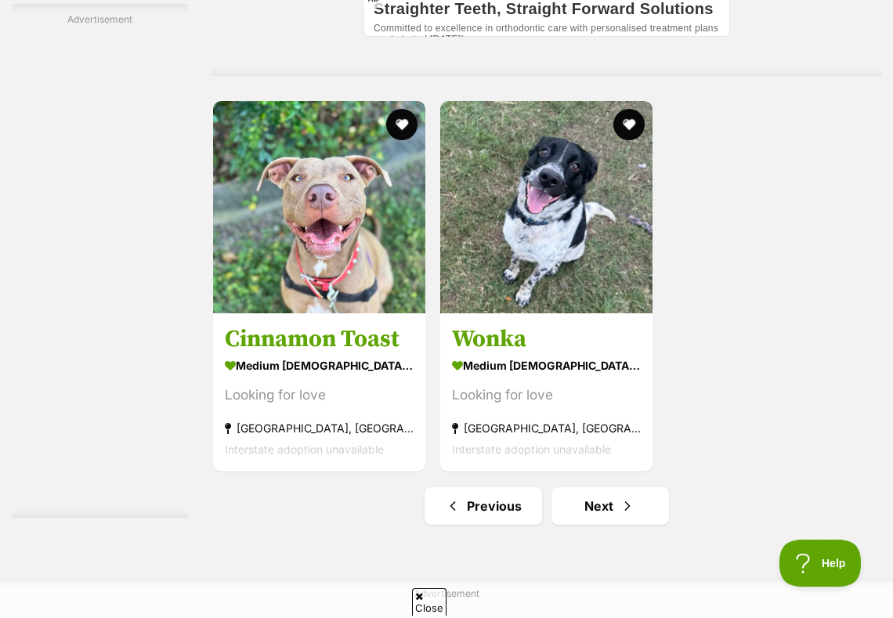
scroll to position [3324, 0]
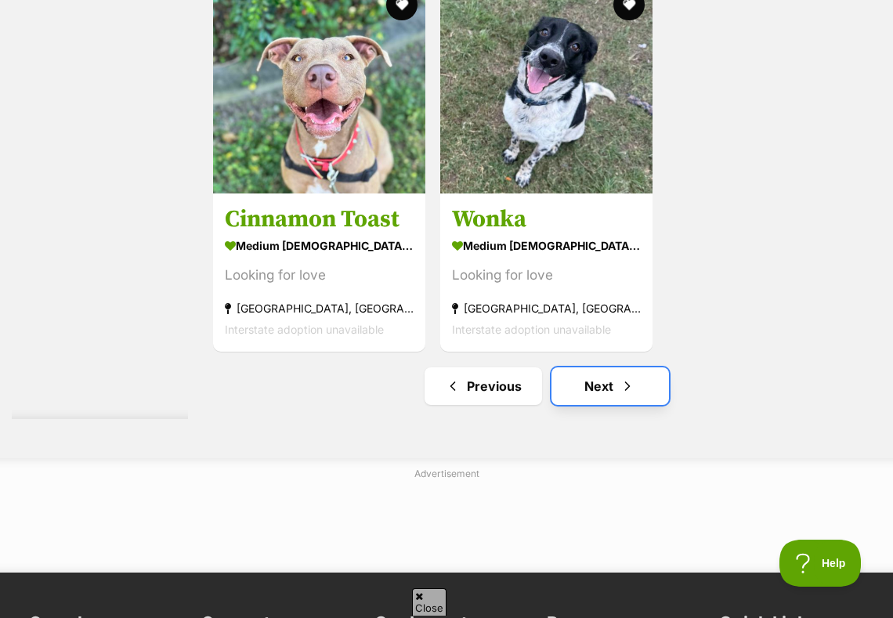
click at [610, 396] on link "Next" at bounding box center [611, 387] width 118 height 38
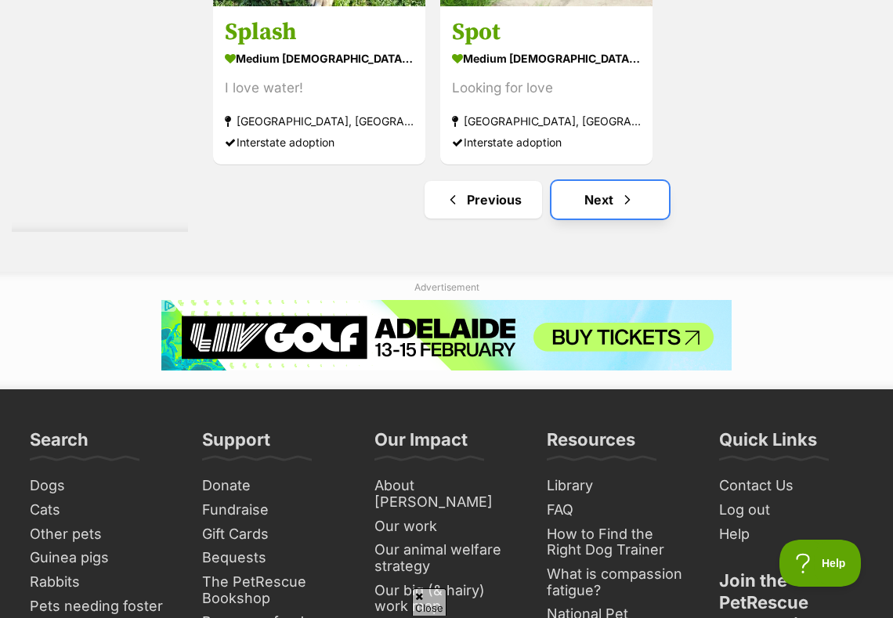
click at [618, 219] on link "Next" at bounding box center [611, 200] width 118 height 38
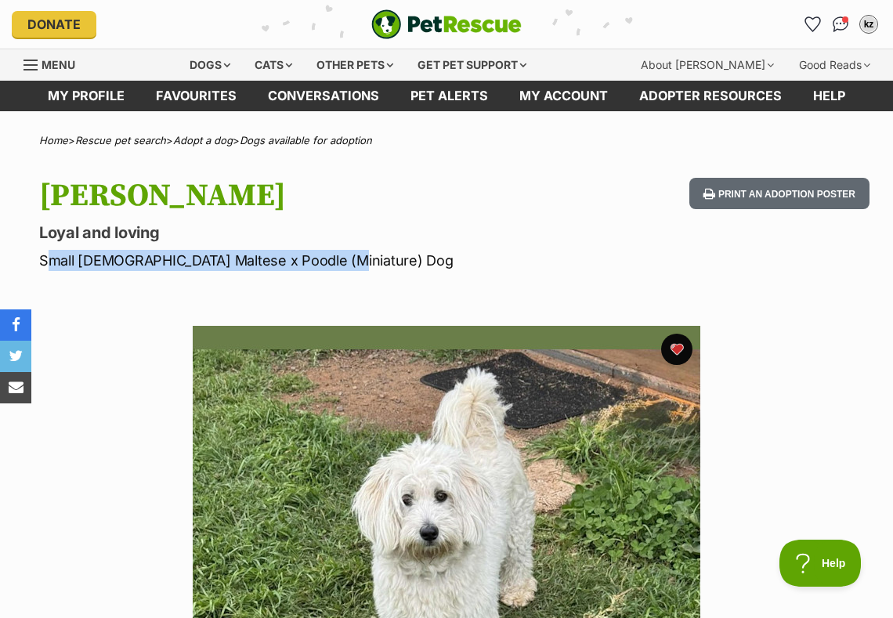
drag, startPoint x: 40, startPoint y: 265, endPoint x: 328, endPoint y: 268, distance: 288.4
click at [328, 268] on p "Small [DEMOGRAPHIC_DATA] Maltese x Poodle (Miniature) Dog" at bounding box center [293, 260] width 508 height 21
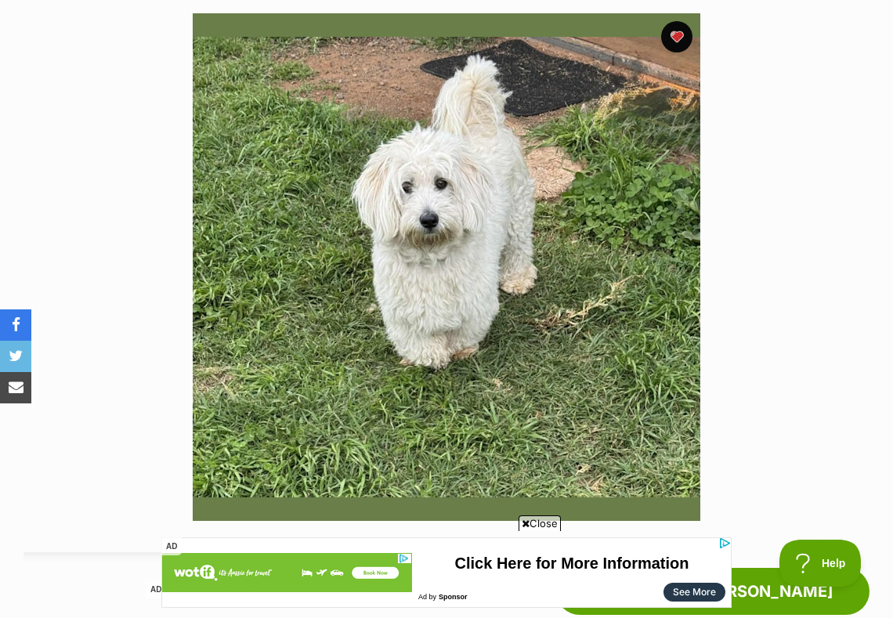
scroll to position [307, 0]
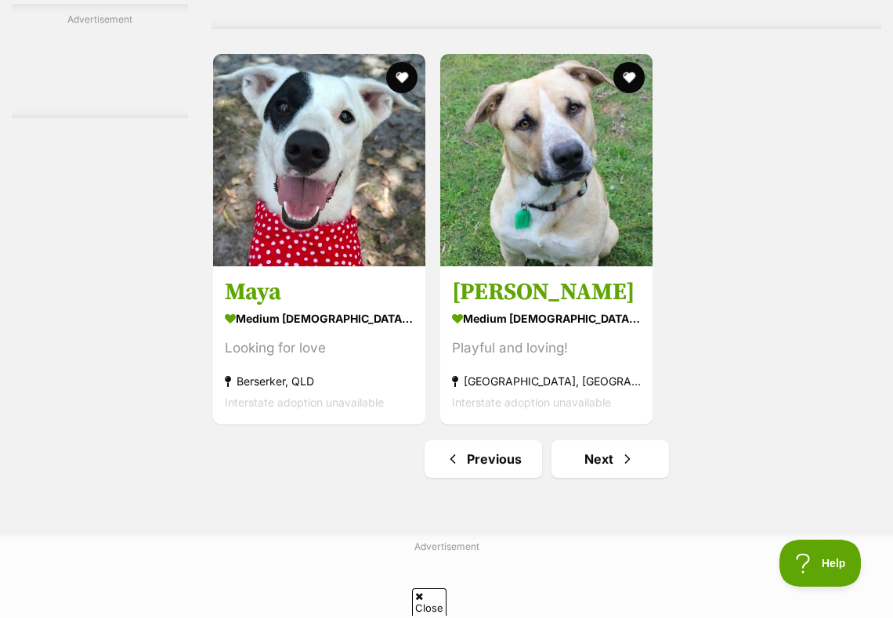
scroll to position [3493, 0]
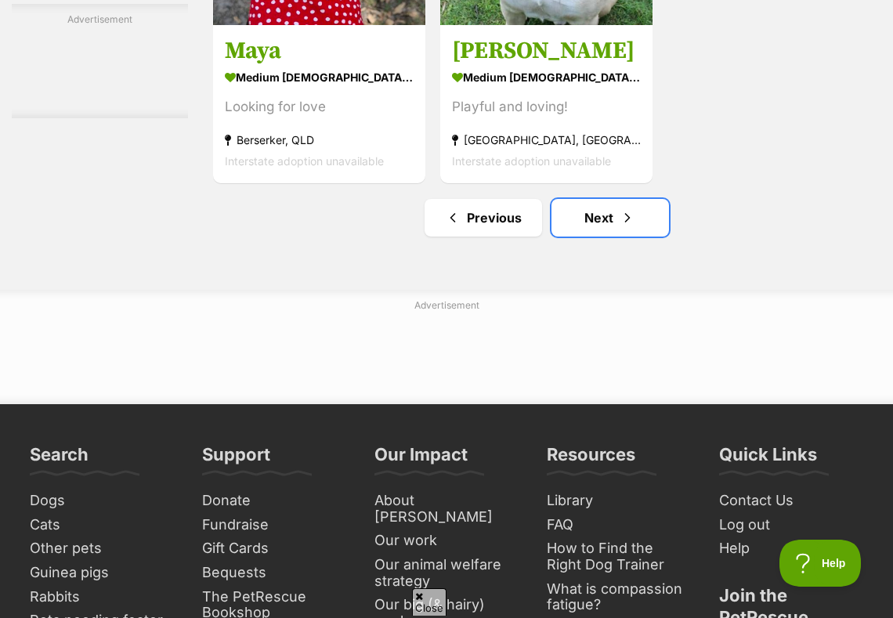
click at [620, 227] on span "Next page" at bounding box center [628, 217] width 16 height 19
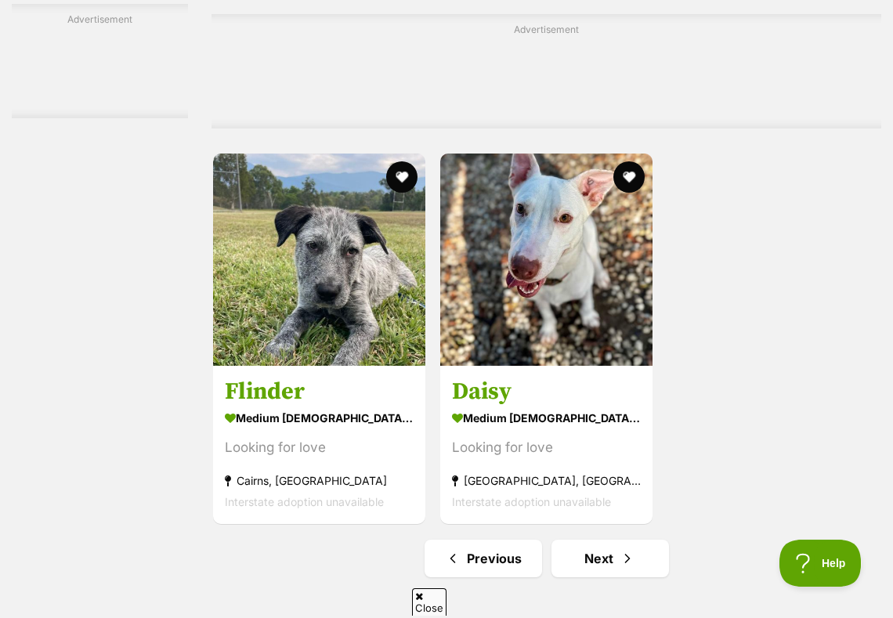
scroll to position [3225, 0]
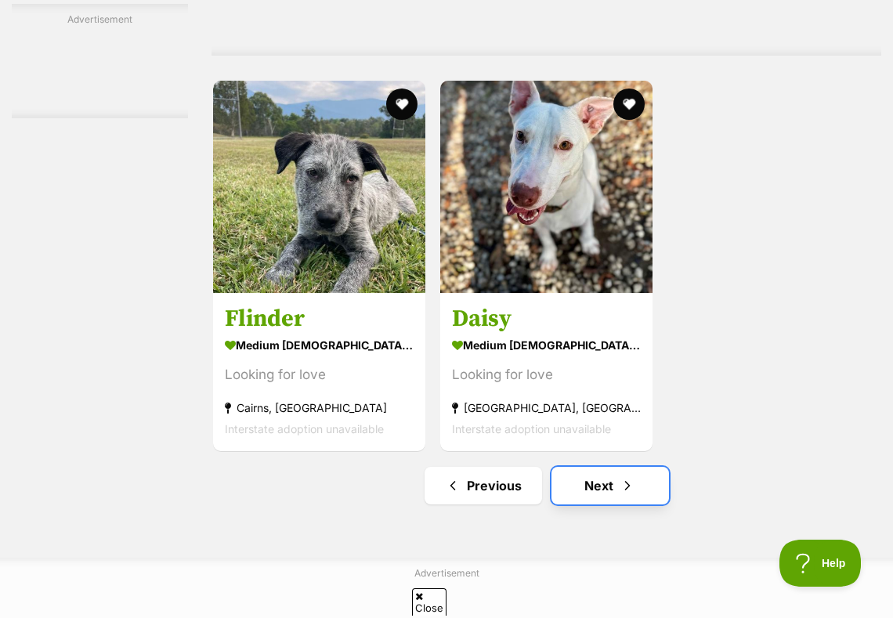
click at [597, 502] on link "Next" at bounding box center [611, 486] width 118 height 38
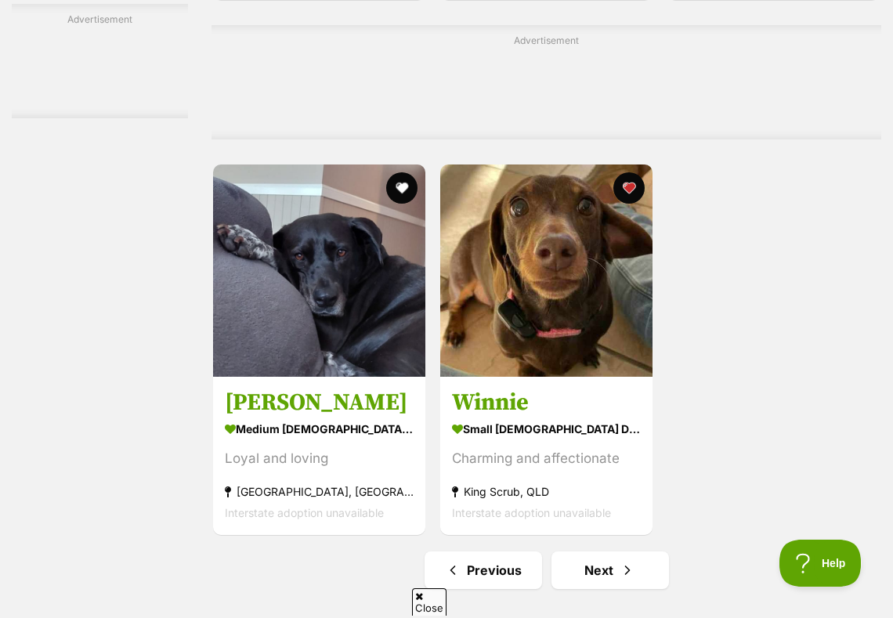
scroll to position [3490, 0]
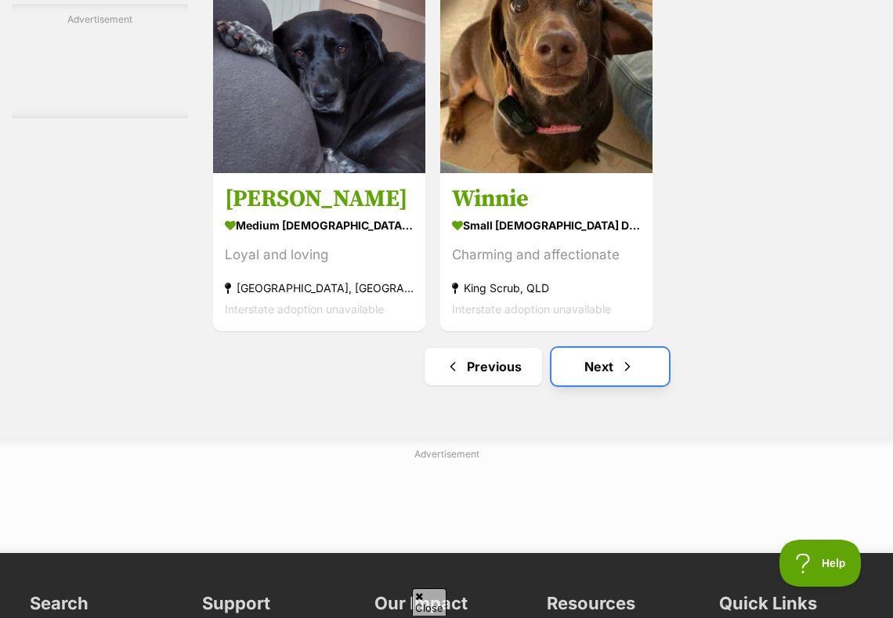
click at [607, 386] on link "Next" at bounding box center [611, 367] width 118 height 38
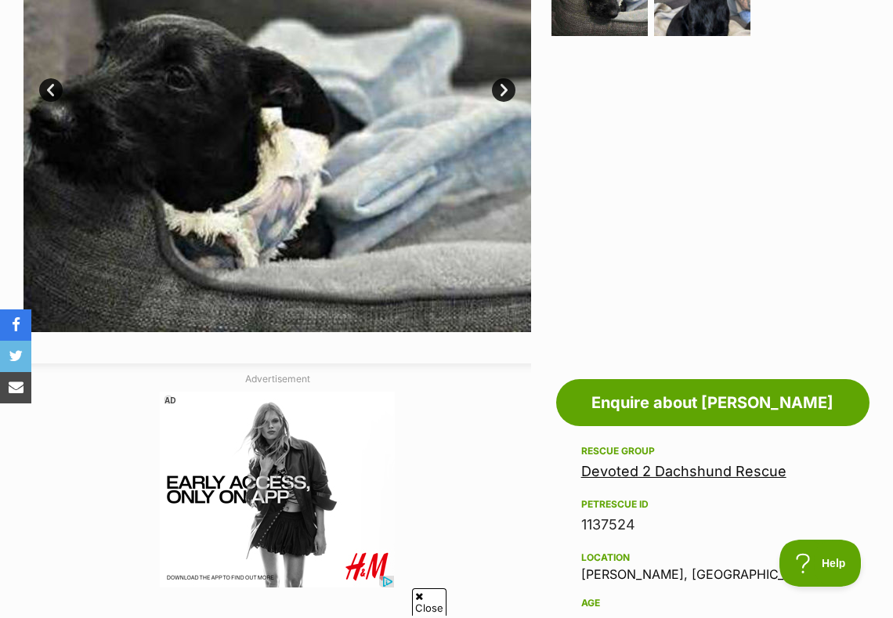
scroll to position [275, 0]
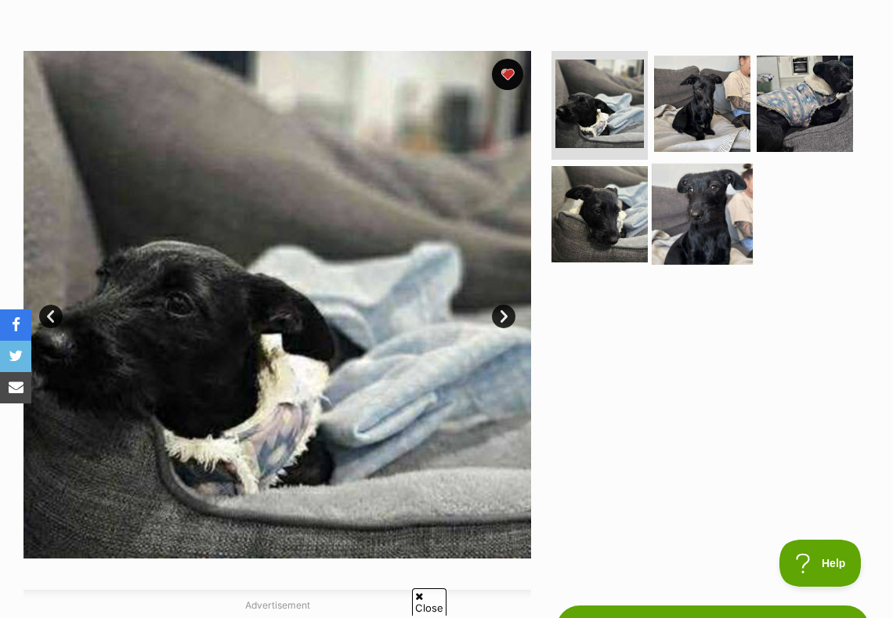
click at [704, 199] on img at bounding box center [702, 214] width 101 height 101
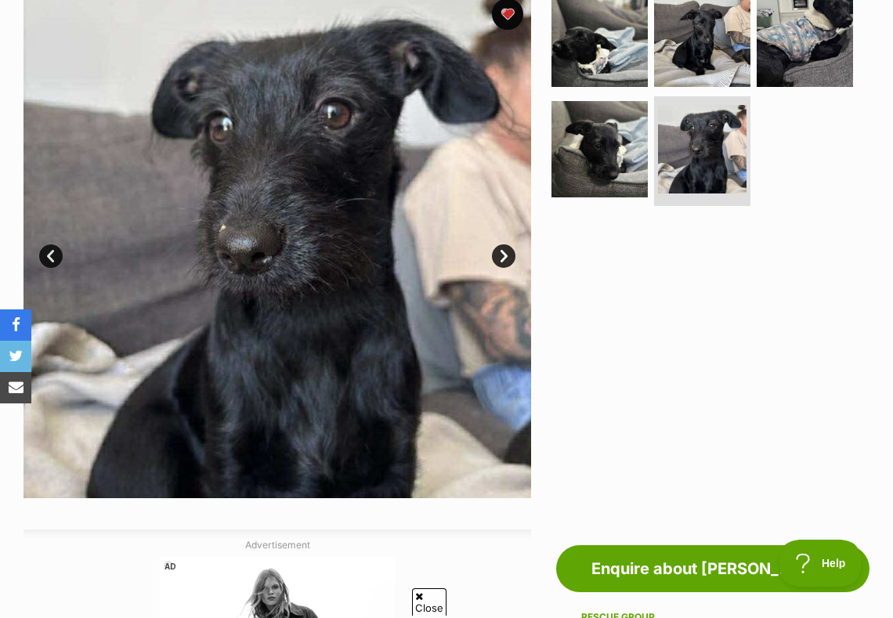
scroll to position [223, 0]
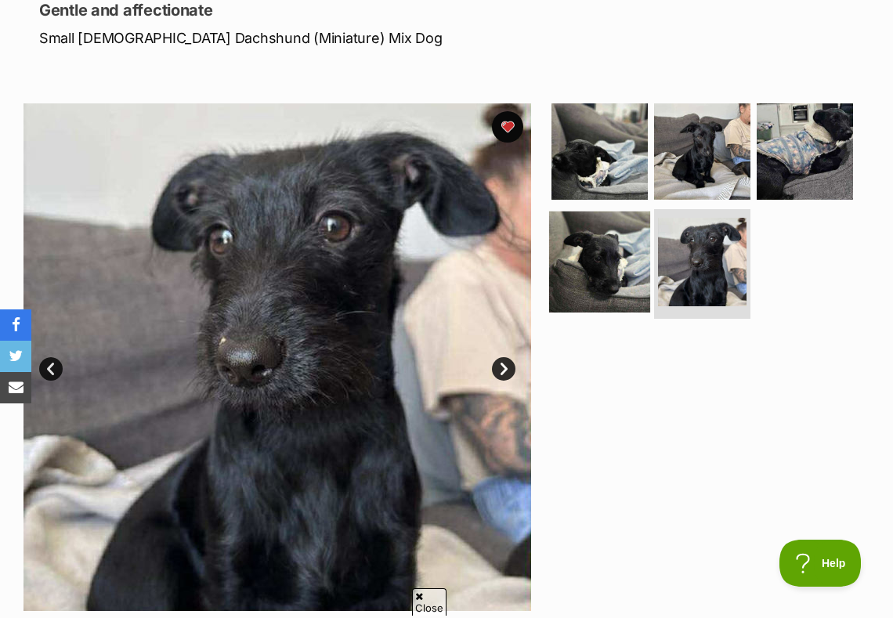
click at [618, 253] on img at bounding box center [599, 262] width 101 height 101
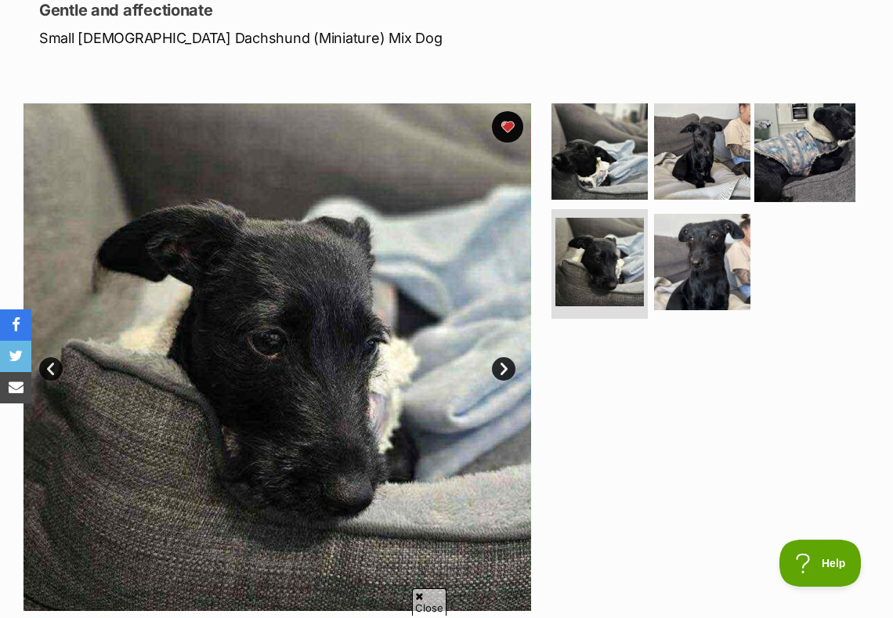
click at [800, 181] on img at bounding box center [805, 150] width 101 height 101
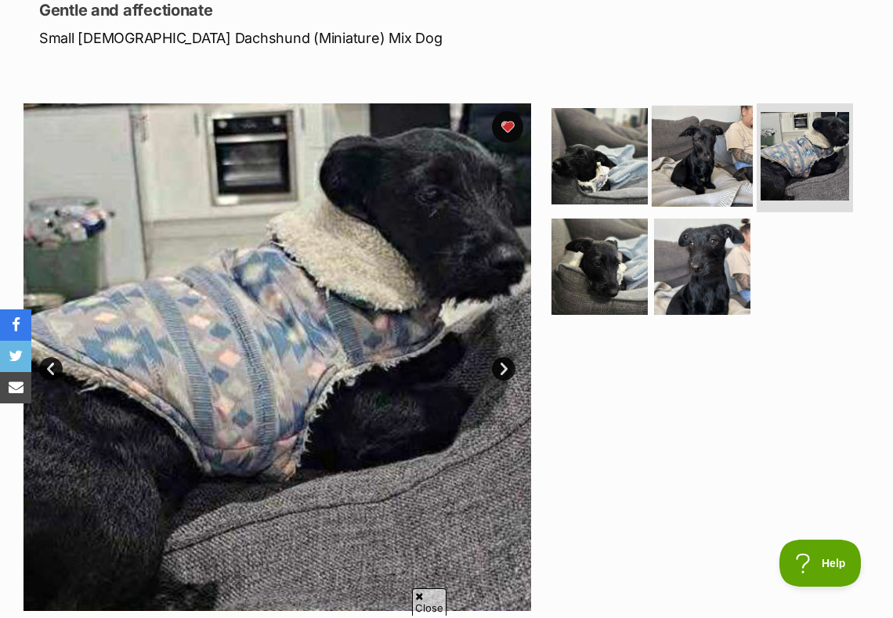
click at [715, 169] on img at bounding box center [702, 155] width 101 height 101
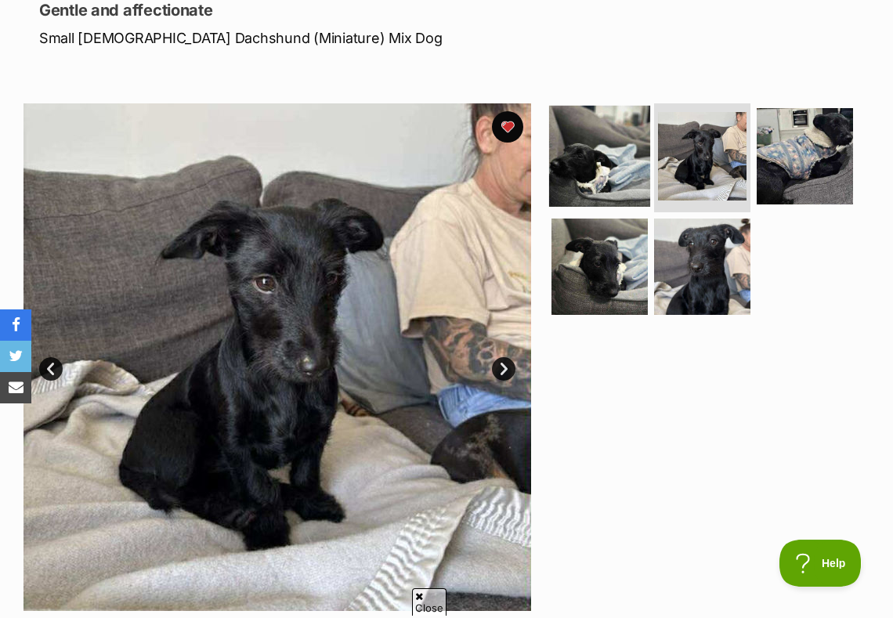
click at [621, 156] on img at bounding box center [599, 155] width 101 height 101
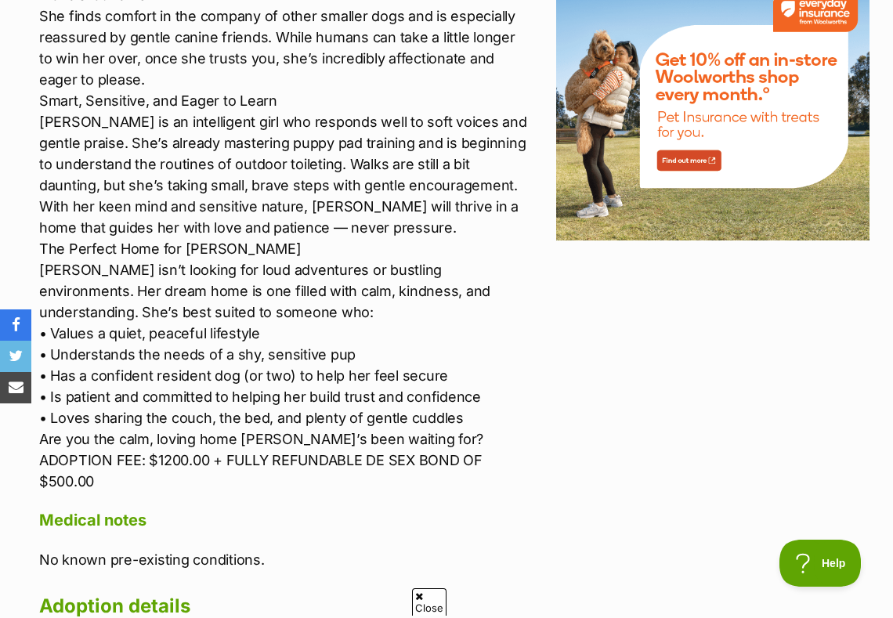
scroll to position [2016, 0]
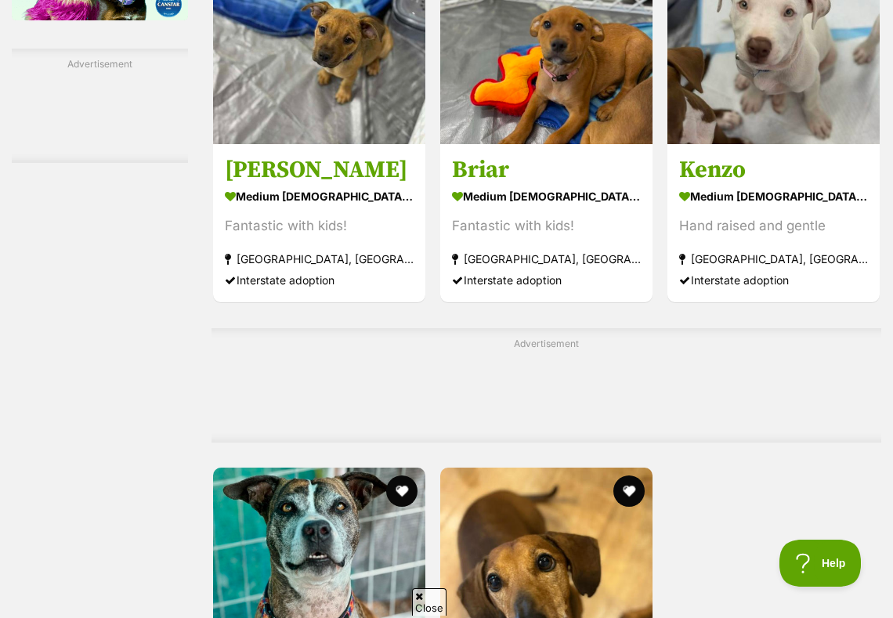
scroll to position [3157, 0]
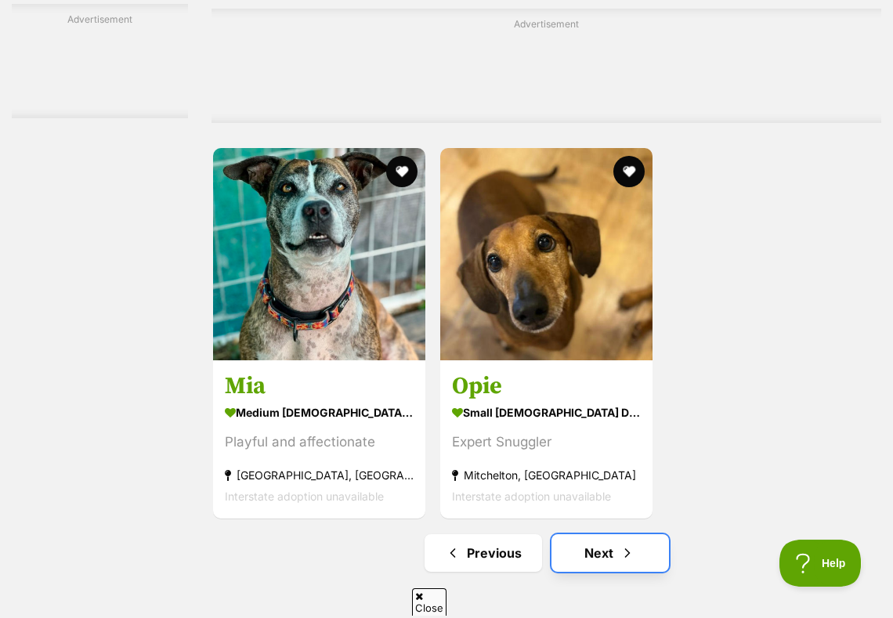
click at [598, 572] on link "Next" at bounding box center [611, 553] width 118 height 38
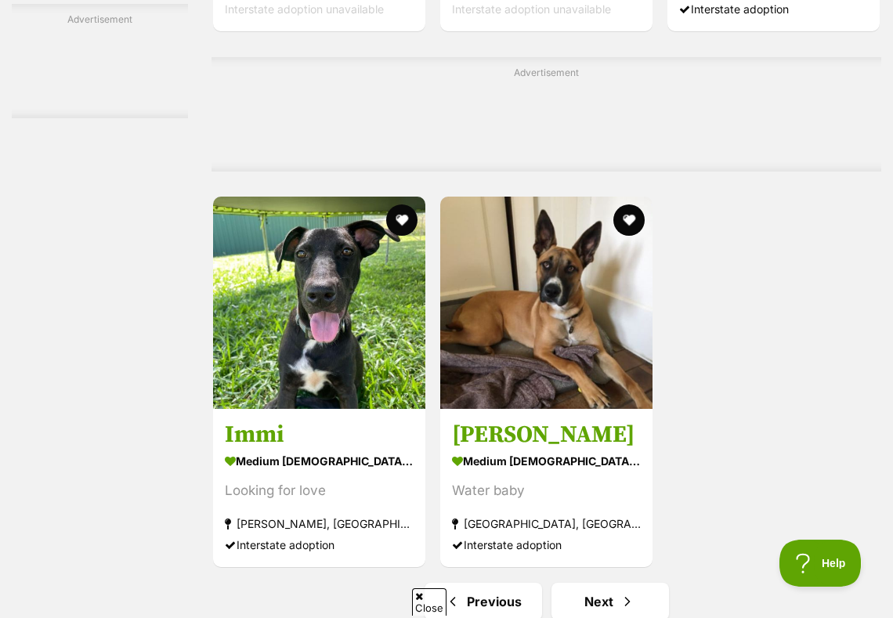
scroll to position [3530, 0]
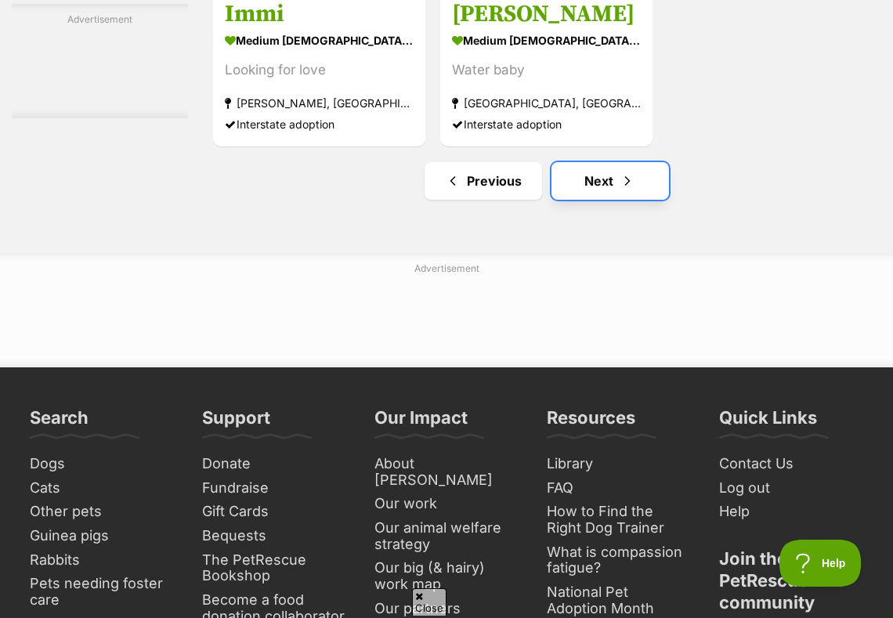
click at [629, 190] on span "Next page" at bounding box center [628, 181] width 16 height 19
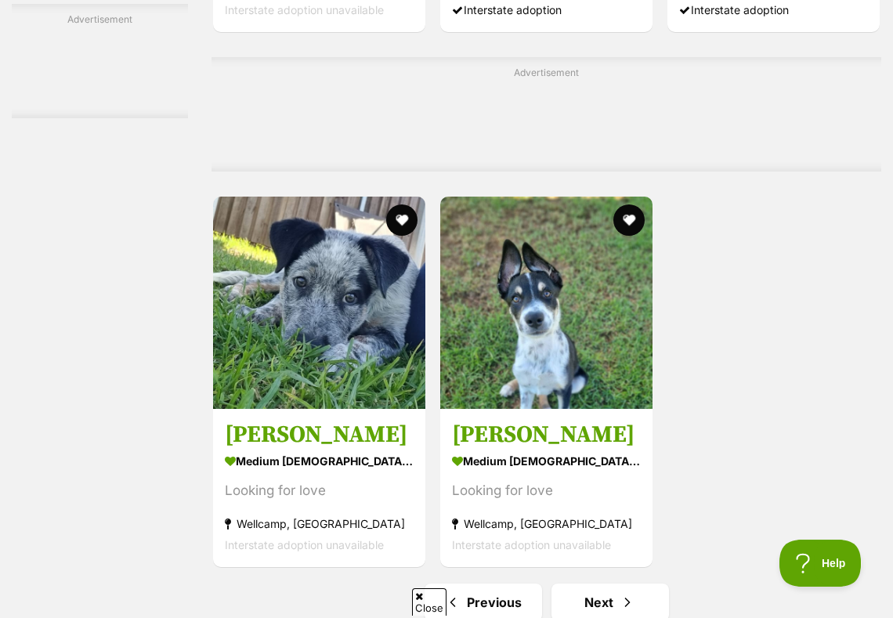
scroll to position [3758, 0]
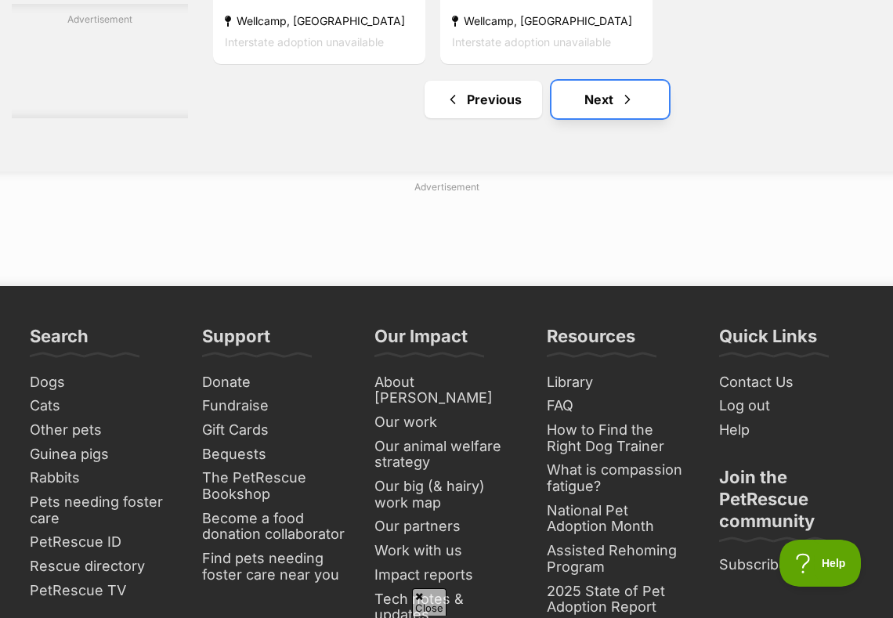
click at [598, 107] on link "Next" at bounding box center [611, 100] width 118 height 38
